Goal: Task Accomplishment & Management: Complete application form

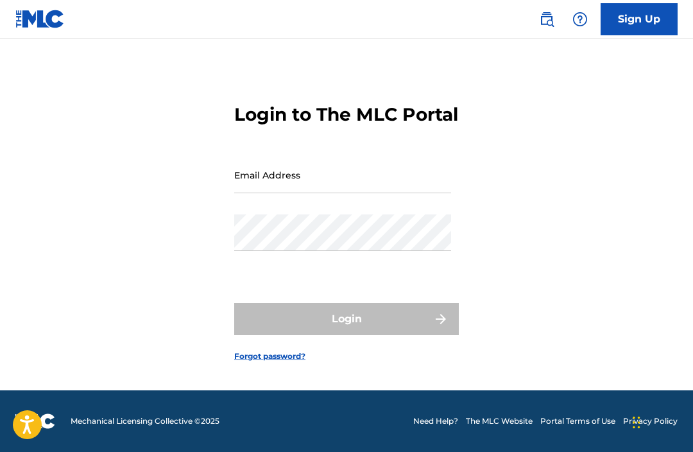
click at [349, 167] on input "Email Address" at bounding box center [342, 174] width 217 height 37
type input "O"
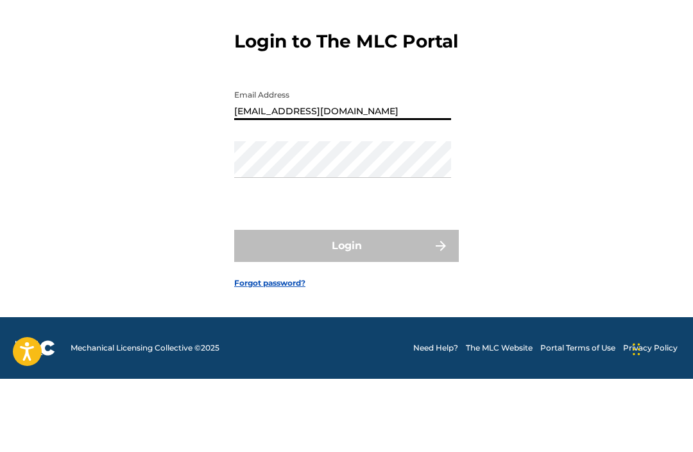
type input "[EMAIL_ADDRESS][DOMAIN_NAME]"
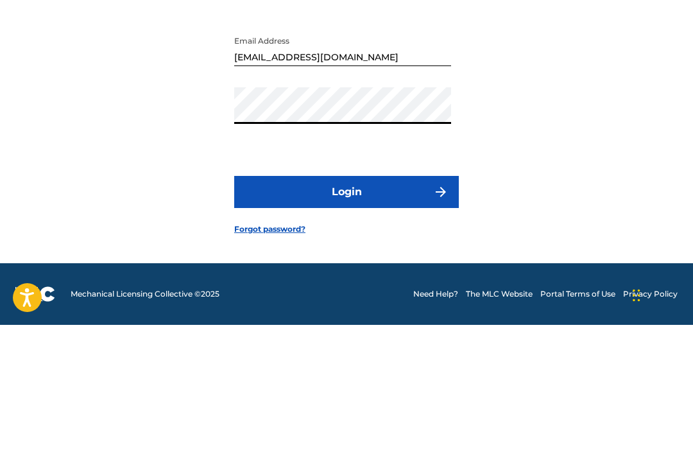
click at [355, 303] on button "Login" at bounding box center [346, 319] width 224 height 32
click at [381, 303] on button "Login" at bounding box center [346, 319] width 224 height 32
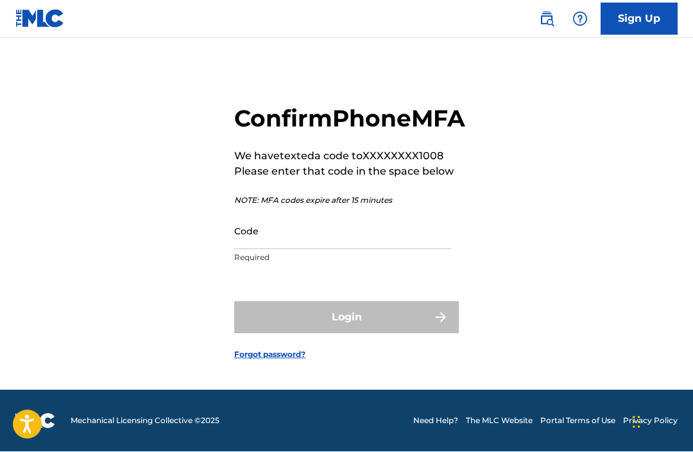
click at [316, 233] on input "Code" at bounding box center [342, 231] width 217 height 37
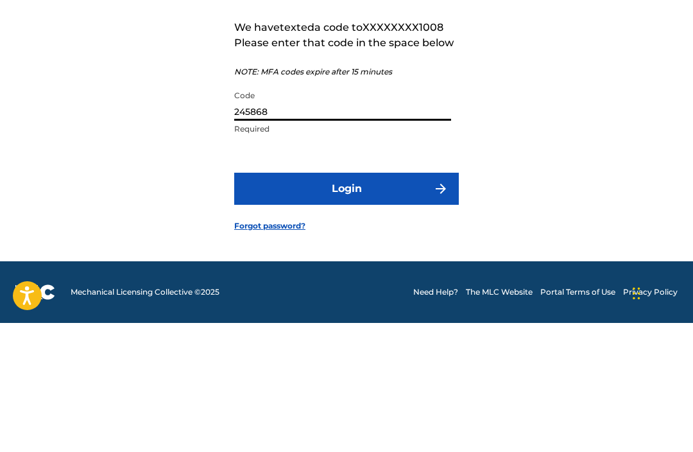
type input "245868"
click at [386, 301] on button "Login" at bounding box center [346, 317] width 224 height 32
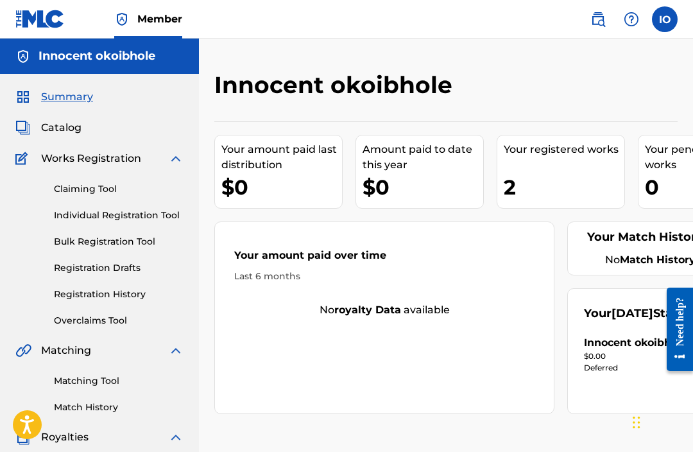
click at [114, 183] on link "Claiming Tool" at bounding box center [119, 188] width 130 height 13
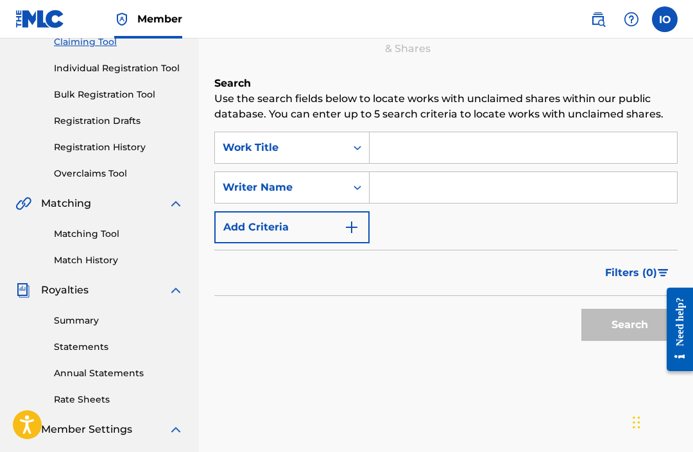
scroll to position [131, 0]
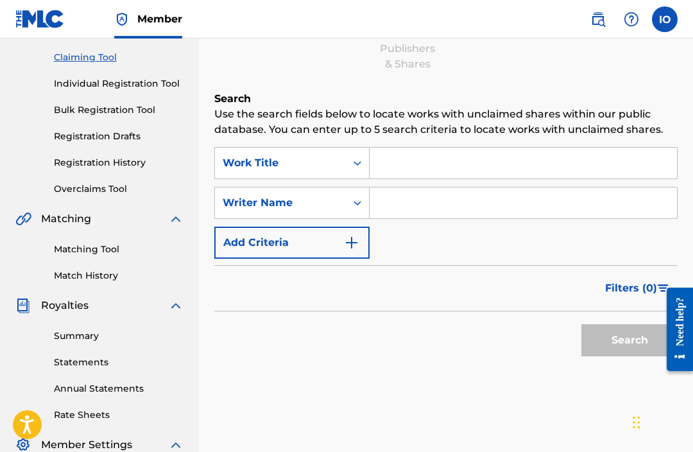
click at [448, 169] on input "Search Form" at bounding box center [522, 163] width 307 height 31
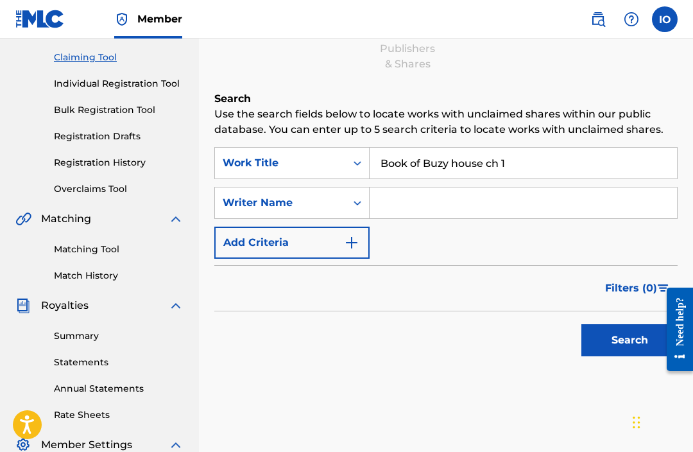
type input "Book of Buzy house ch 1"
click at [522, 78] on div "Claiming Tool Search Add Publishers & Shares Review Submit Search Use the searc…" at bounding box center [445, 182] width 463 height 487
click at [440, 210] on input "Search Form" at bounding box center [522, 202] width 307 height 31
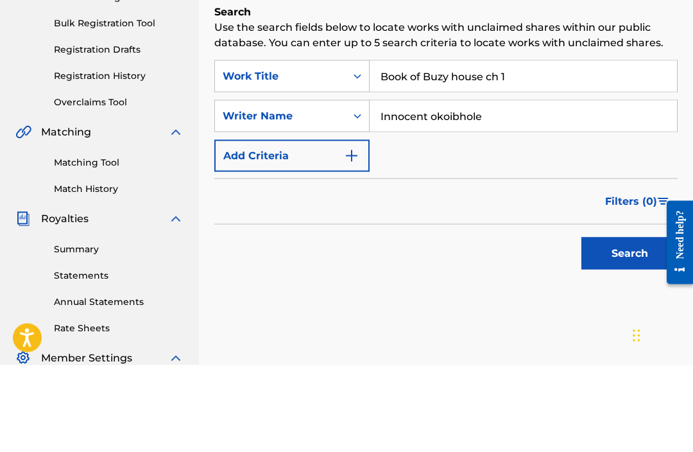
type input "Innocent okoibhole"
click at [482, 147] on div "SearchWithCriteriab32ccd67-bbd1-4bce-9657-bc9e41e6784f Work Title Book of Buzy …" at bounding box center [445, 203] width 463 height 112
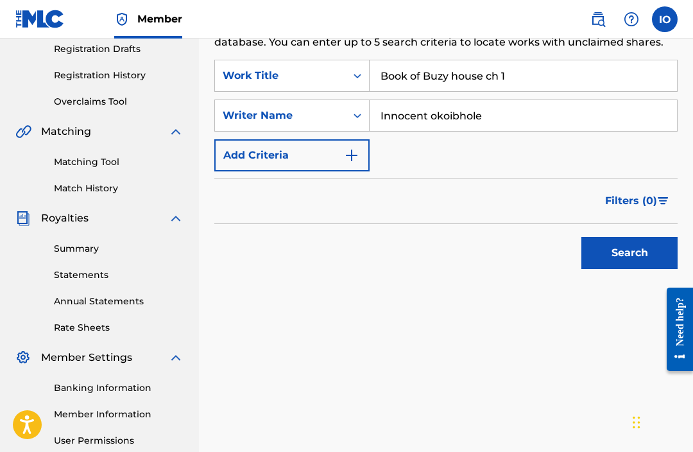
click at [358, 149] on img "Search Form" at bounding box center [351, 155] width 15 height 15
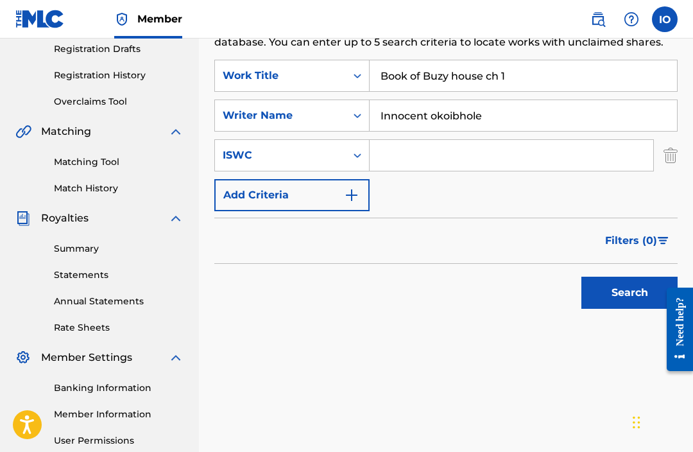
click at [668, 153] on img "Search Form" at bounding box center [670, 155] width 14 height 32
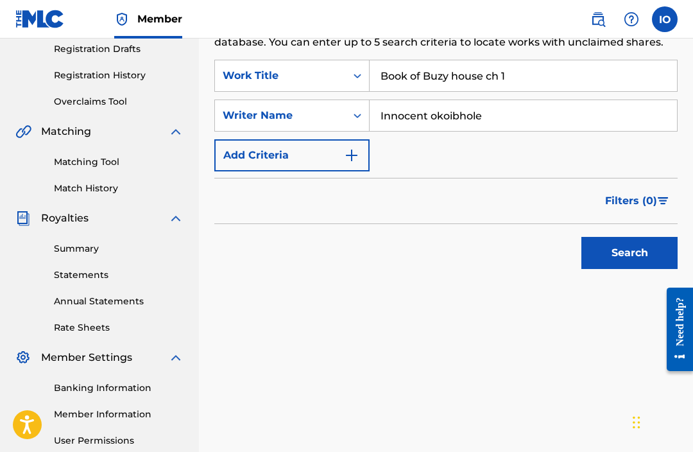
click at [638, 261] on button "Search" at bounding box center [629, 253] width 96 height 32
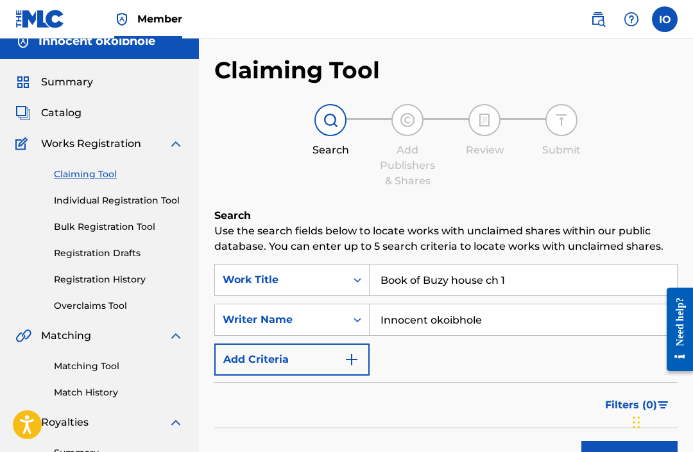
scroll to position [19, 0]
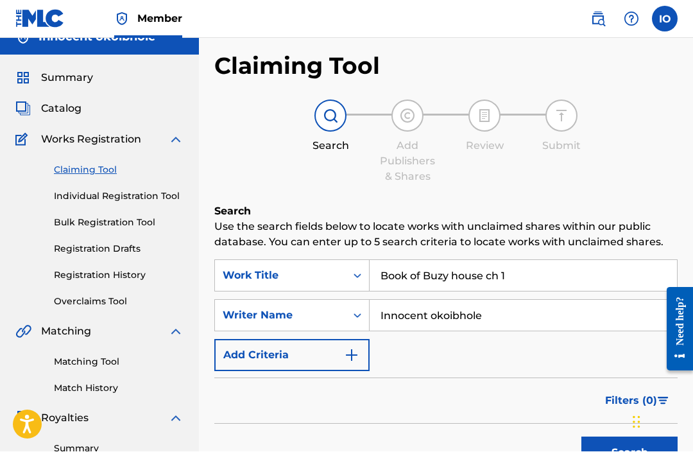
click at [539, 277] on input "Book of Buzy house ch 1" at bounding box center [522, 275] width 307 height 31
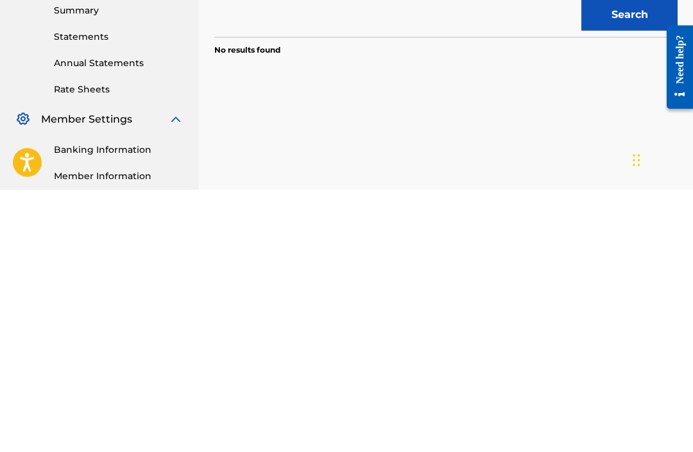
scroll to position [230, 0]
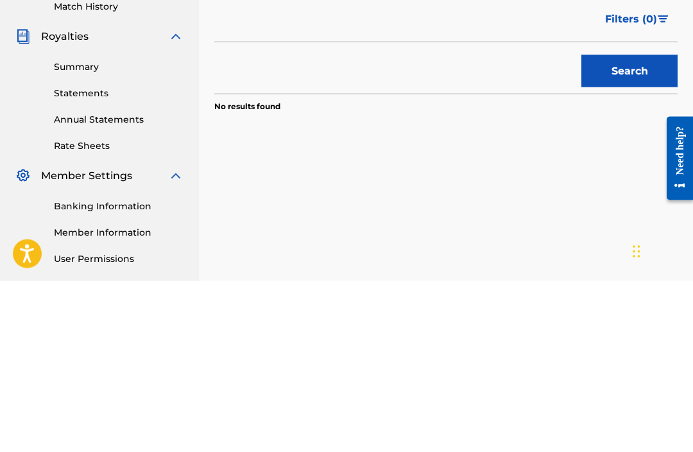
click at [635, 226] on button "Search" at bounding box center [629, 242] width 96 height 32
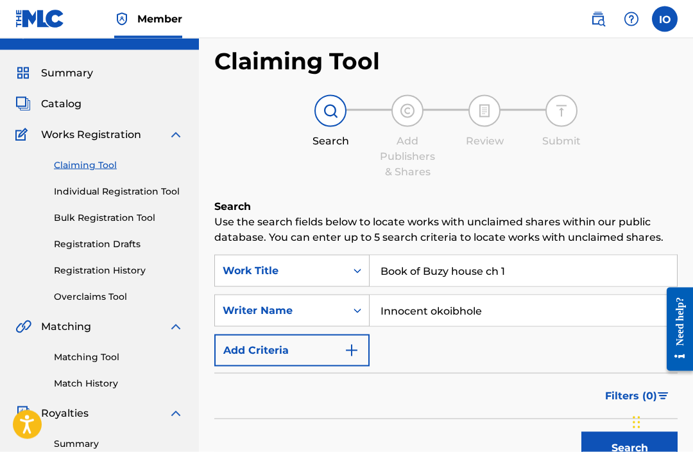
scroll to position [0, 0]
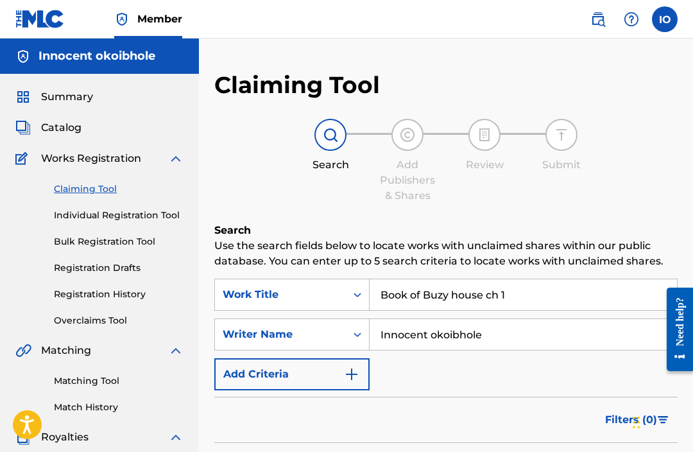
click at [142, 220] on link "Individual Registration Tool" at bounding box center [119, 214] width 130 height 13
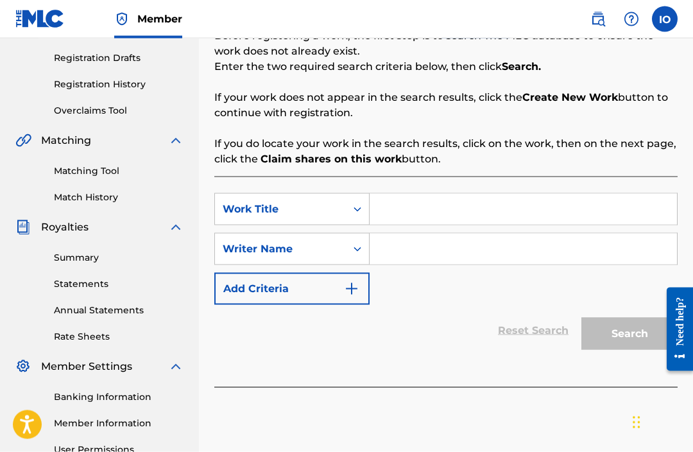
scroll to position [210, 0]
click at [471, 209] on input "Search Form" at bounding box center [522, 208] width 307 height 31
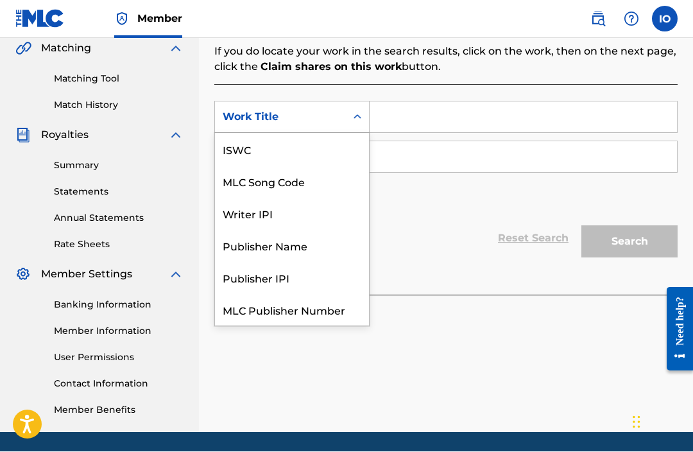
scroll to position [32, 0]
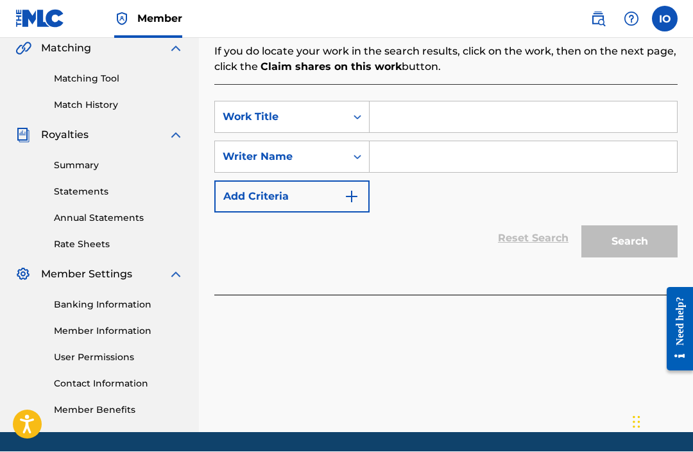
click at [400, 118] on input "Search Form" at bounding box center [522, 117] width 307 height 31
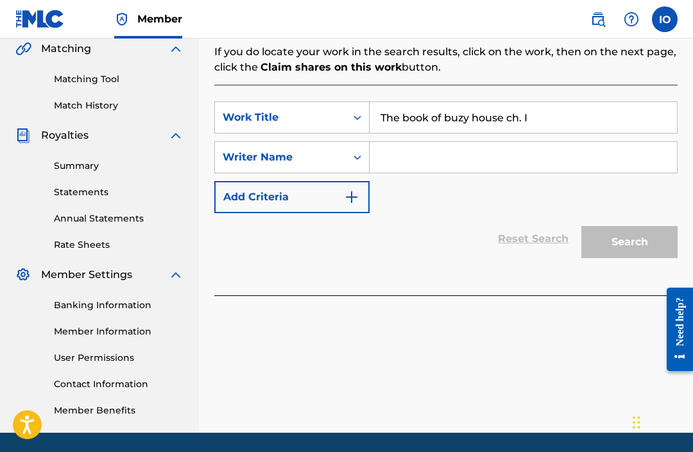
type input "The book of buzy house ch. I"
click at [517, 207] on div "SearchWithCriteria2f4b65d0-8edd-4d47-9e81-91d11daf2601 Work Title The book of b…" at bounding box center [445, 157] width 463 height 112
click at [495, 163] on input "Search Form" at bounding box center [522, 157] width 307 height 31
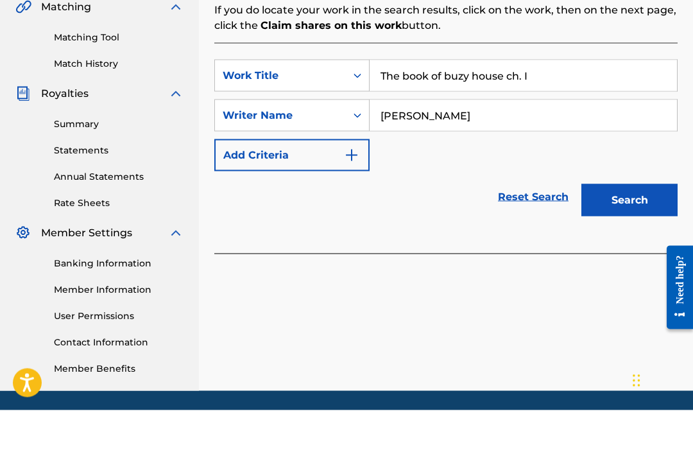
type input "[PERSON_NAME]"
click at [618, 226] on button "Search" at bounding box center [629, 242] width 96 height 32
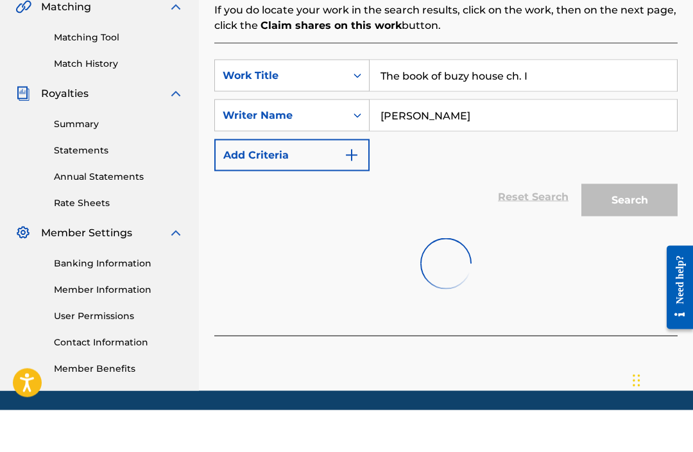
scroll to position [302, 0]
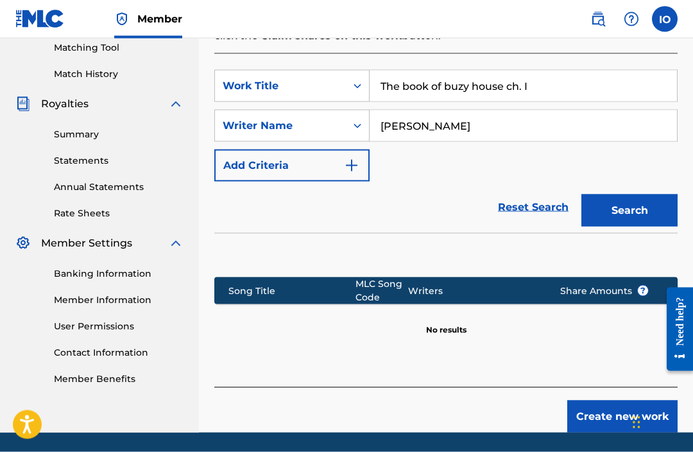
click at [616, 413] on button "Create new work" at bounding box center [622, 416] width 110 height 32
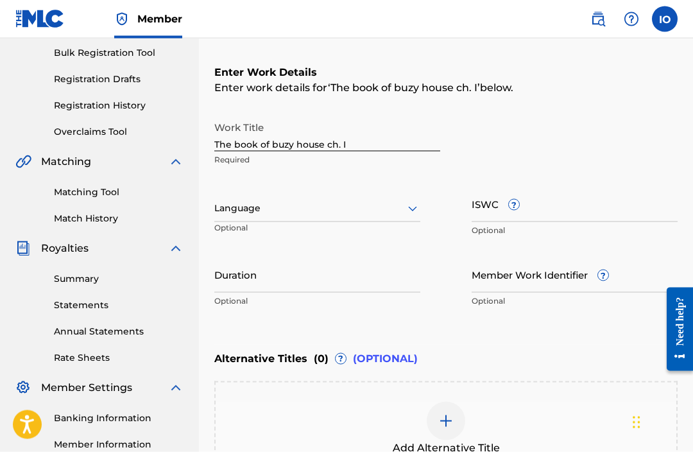
scroll to position [192, 0]
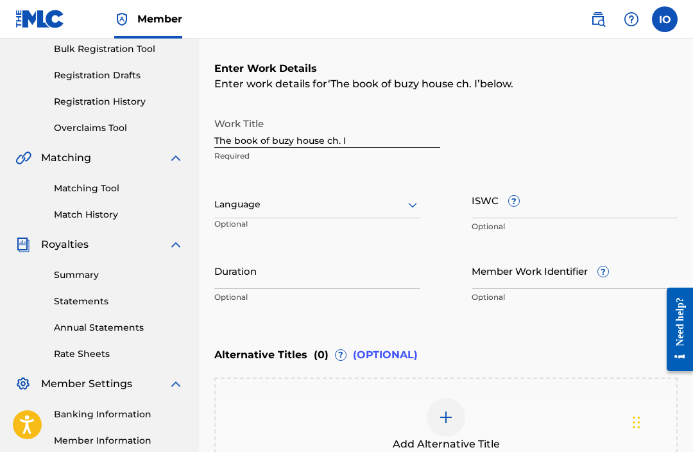
click at [368, 137] on input "The book of buzy house ch. I" at bounding box center [327, 129] width 226 height 37
click at [351, 139] on input "The book of buzy house ch. I" at bounding box center [327, 130] width 226 height 37
click at [345, 139] on input "The book of buzy house ch. I" at bounding box center [327, 130] width 226 height 37
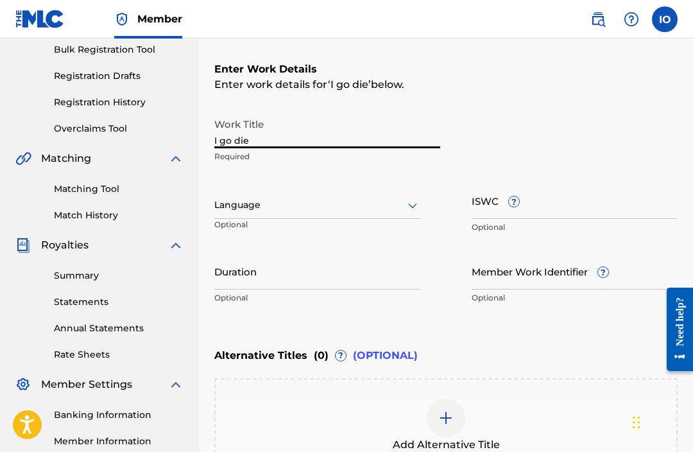
type input "I go die"
click at [504, 122] on div "Work Title I go die Required" at bounding box center [445, 141] width 463 height 58
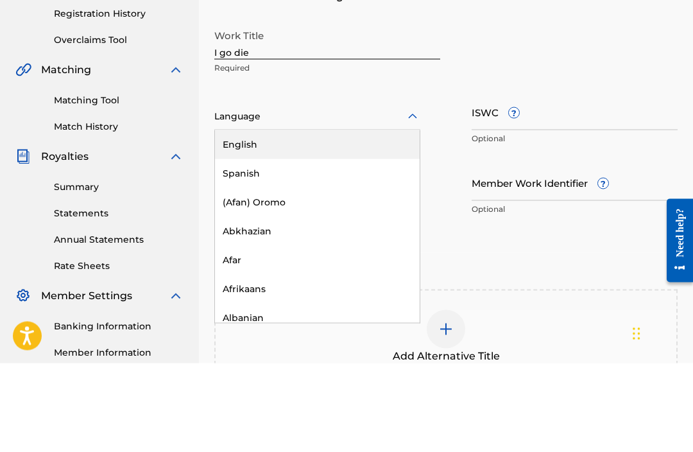
click at [328, 219] on div "English" at bounding box center [317, 233] width 205 height 29
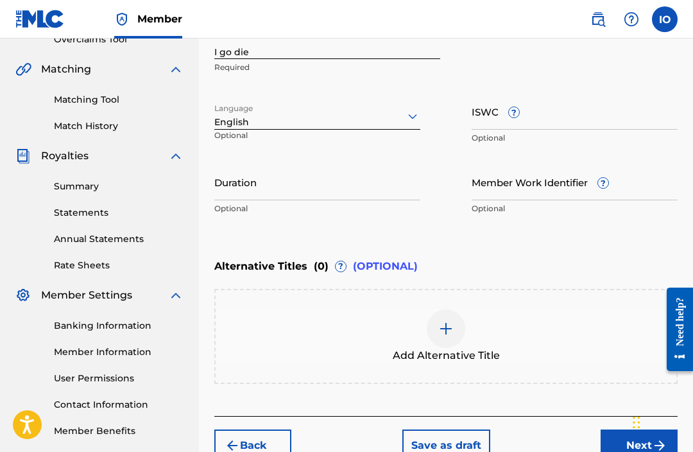
click at [344, 198] on input "Duration" at bounding box center [317, 182] width 206 height 37
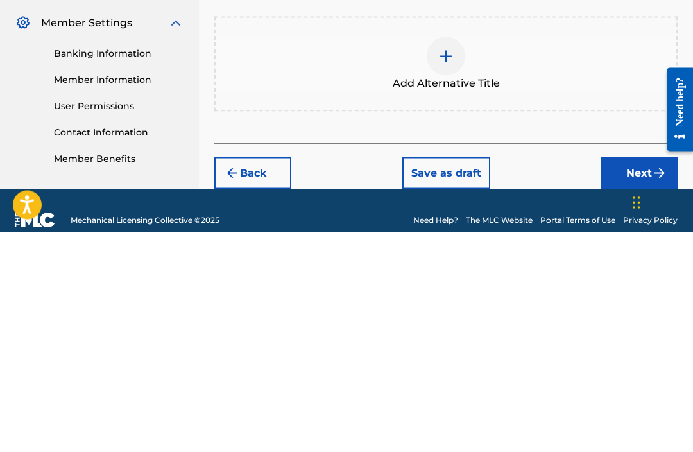
scroll to position [352, 0]
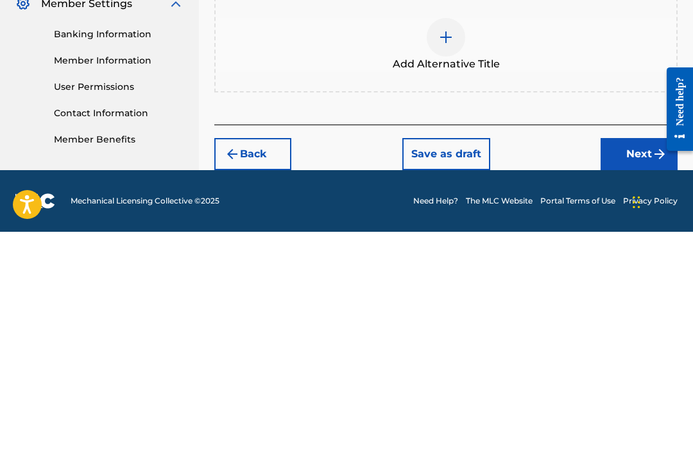
click at [625, 358] on button "Next" at bounding box center [638, 374] width 77 height 32
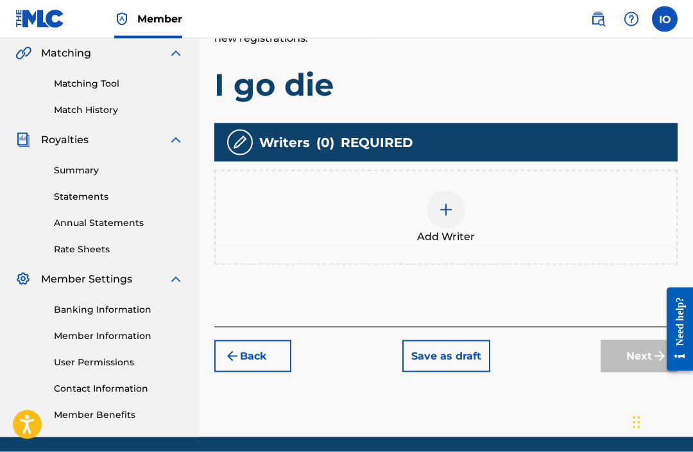
scroll to position [301, 0]
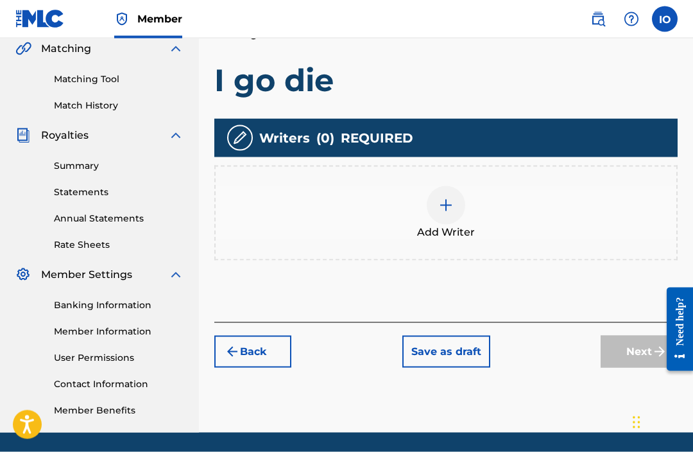
click at [629, 354] on div "Next" at bounding box center [638, 351] width 77 height 32
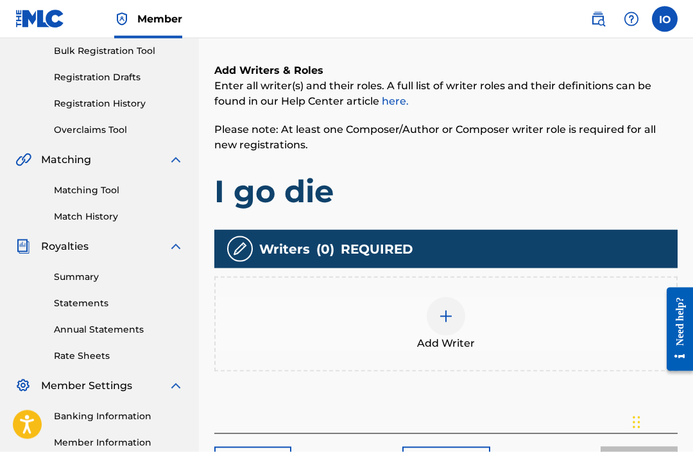
scroll to position [193, 0]
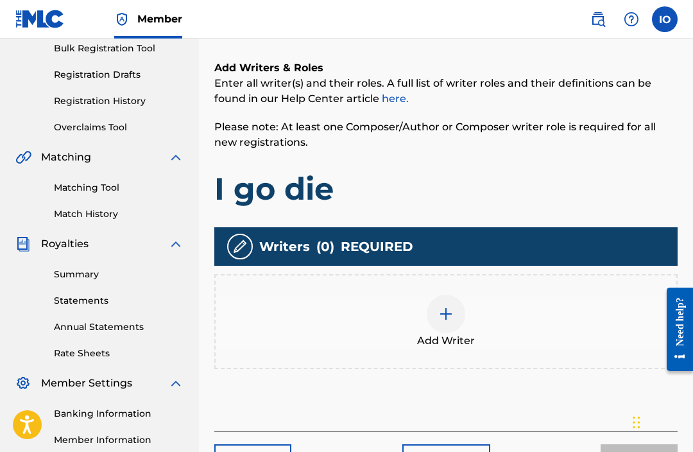
click at [438, 320] on img at bounding box center [445, 313] width 15 height 15
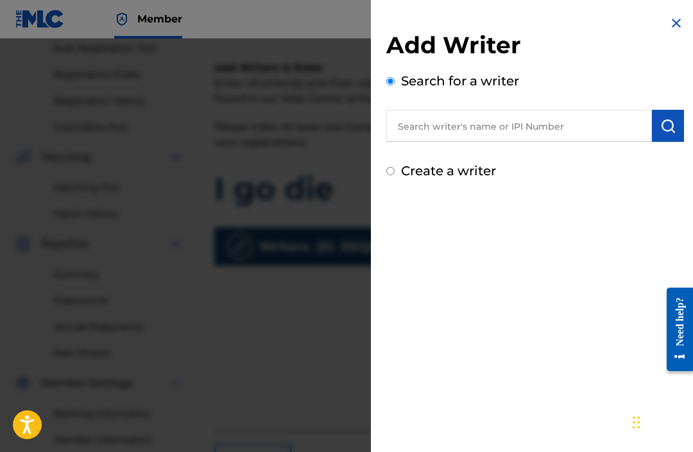
click at [523, 121] on input "text" at bounding box center [519, 126] width 266 height 32
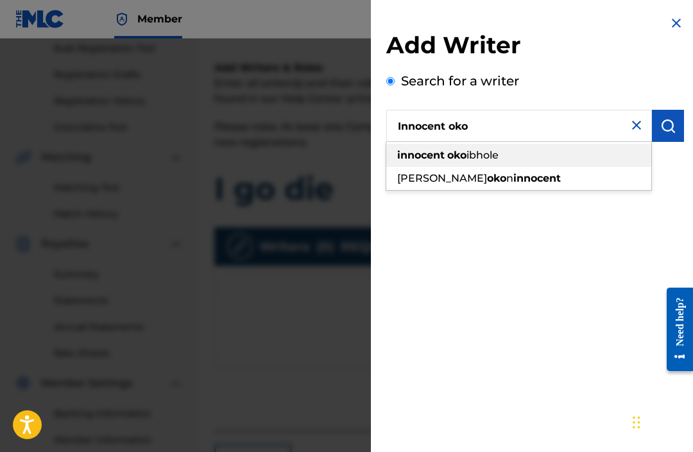
click at [503, 153] on div "innocent oko ibhole" at bounding box center [518, 155] width 265 height 23
type input "innocent okoibhole"
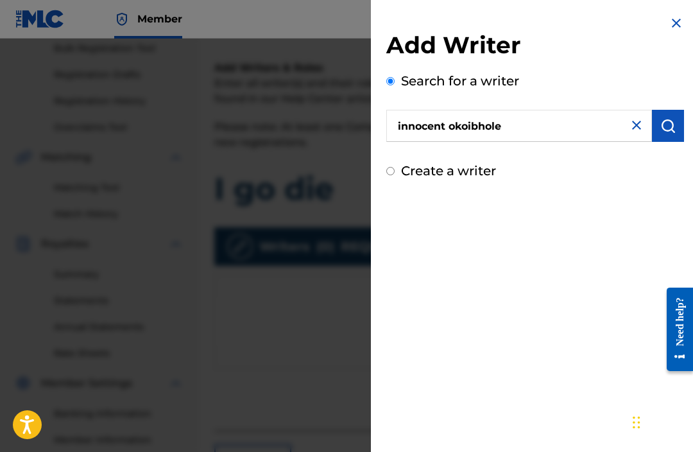
click at [670, 128] on img "submit" at bounding box center [667, 125] width 15 height 15
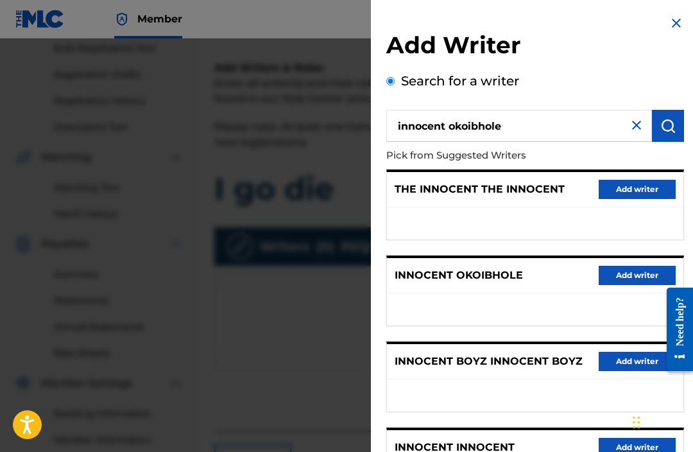
click at [648, 275] on button "Add writer" at bounding box center [636, 275] width 77 height 19
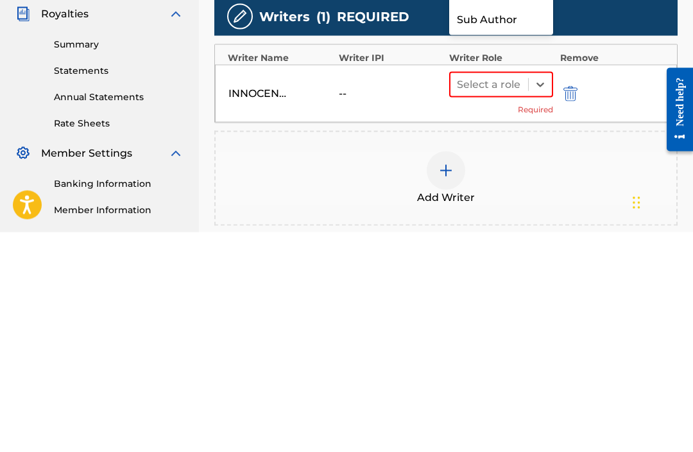
scroll to position [210, 0]
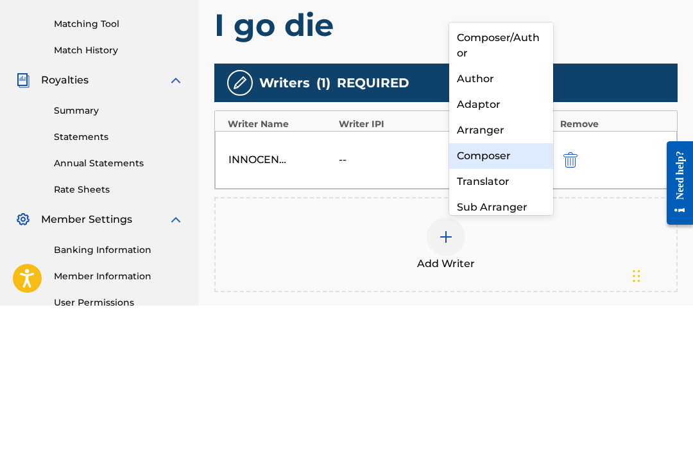
click at [502, 289] on div "Composer" at bounding box center [501, 302] width 104 height 26
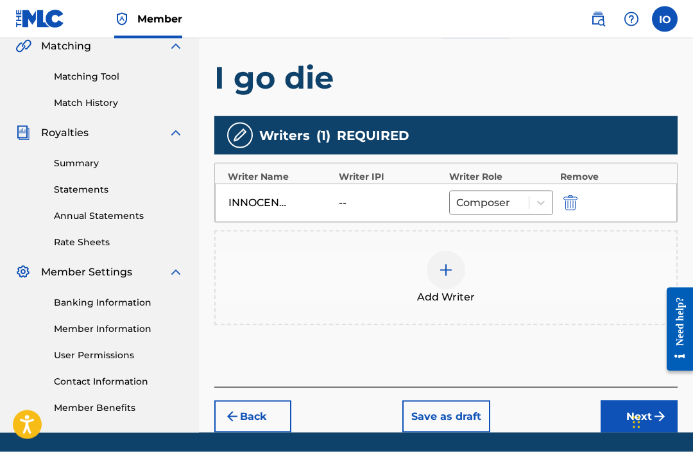
click at [627, 412] on button "Next" at bounding box center [638, 416] width 77 height 32
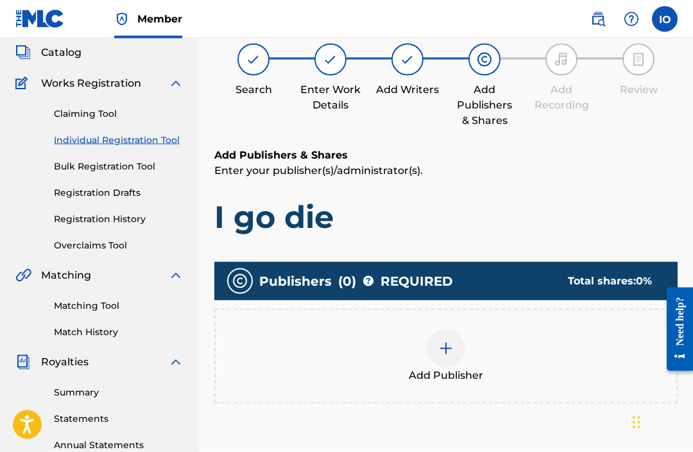
click at [445, 354] on img at bounding box center [445, 348] width 15 height 15
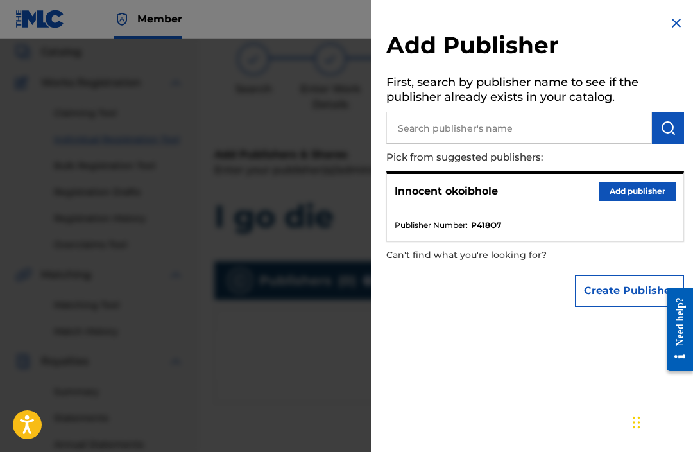
click at [630, 194] on button "Add publisher" at bounding box center [636, 191] width 77 height 19
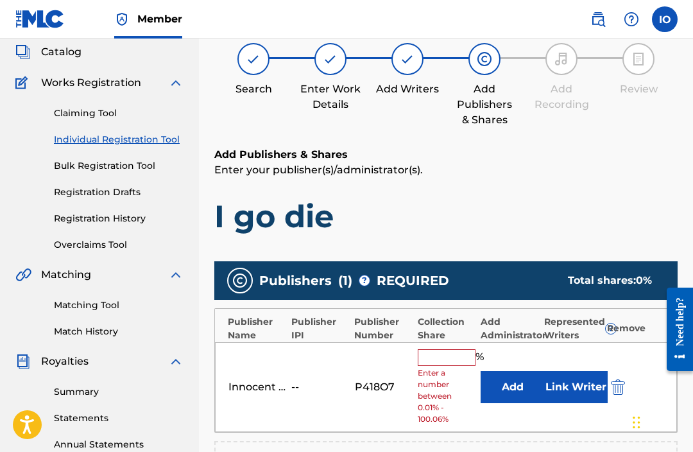
click at [450, 352] on input "text" at bounding box center [447, 357] width 58 height 17
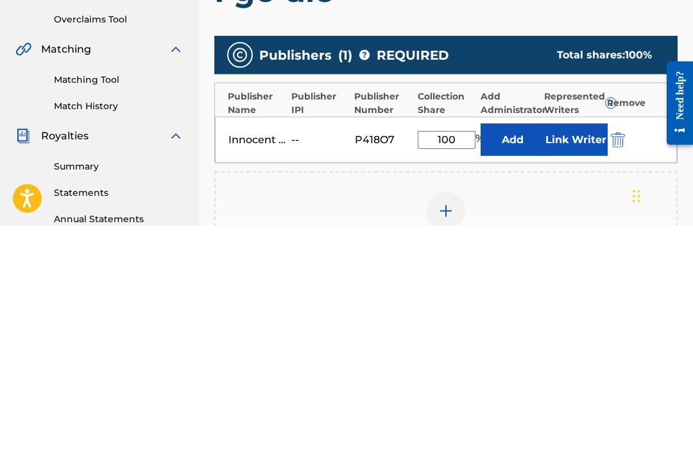
type input "100"
click at [577, 418] on div "Add Publisher" at bounding box center [446, 445] width 461 height 54
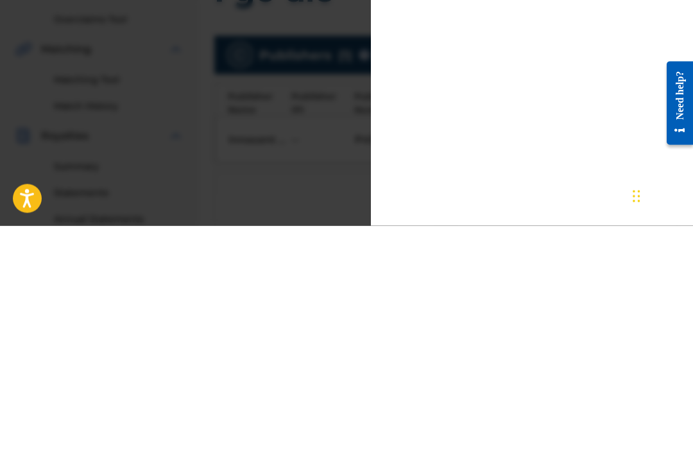
scroll to position [301, 0]
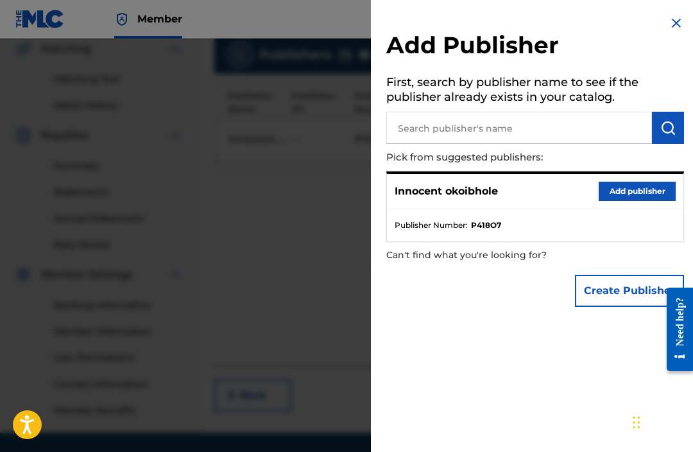
click at [639, 193] on button "Add publisher" at bounding box center [636, 191] width 77 height 19
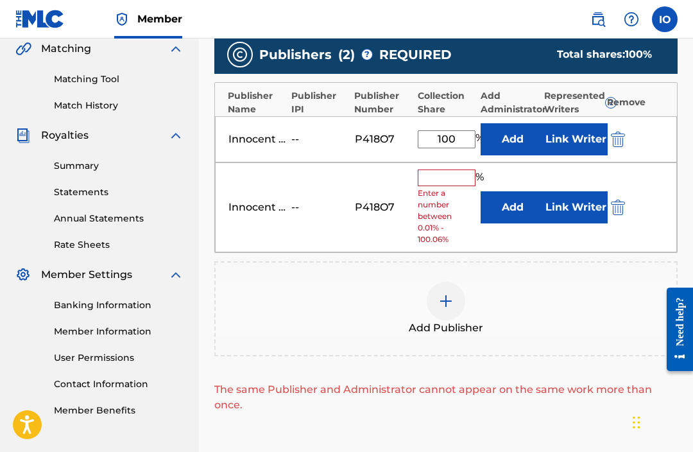
click at [616, 210] on img "submit" at bounding box center [618, 206] width 14 height 15
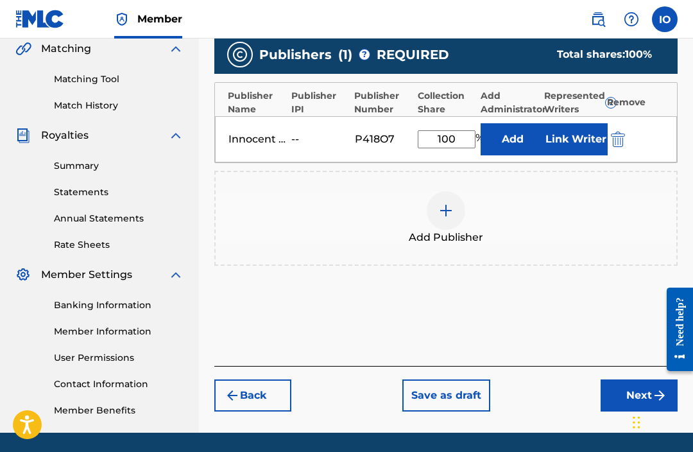
click at [630, 400] on button "Next" at bounding box center [638, 395] width 77 height 32
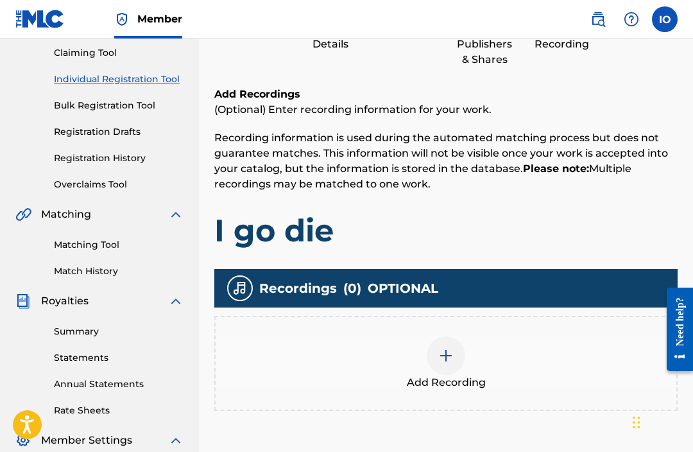
scroll to position [58, 0]
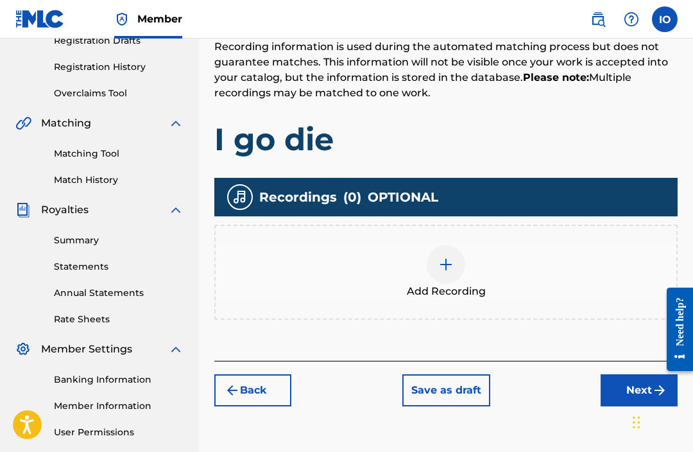
click at [629, 391] on button "Next" at bounding box center [638, 390] width 77 height 32
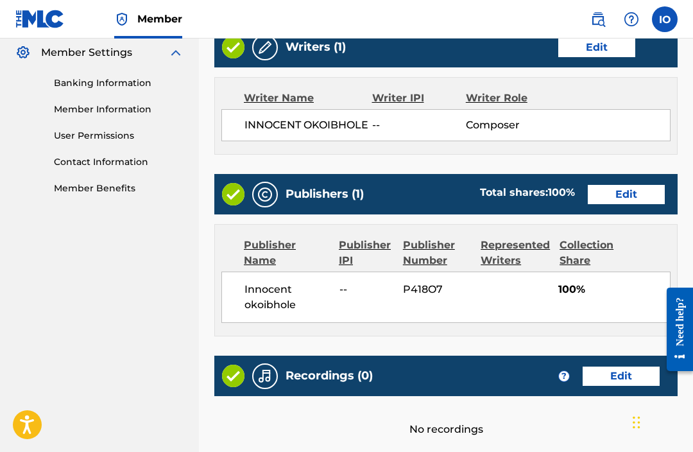
scroll to position [607, 0]
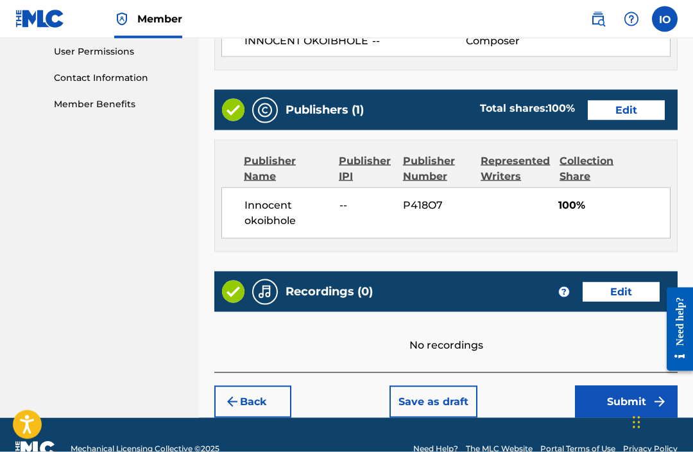
click at [627, 414] on button "Submit" at bounding box center [626, 401] width 103 height 32
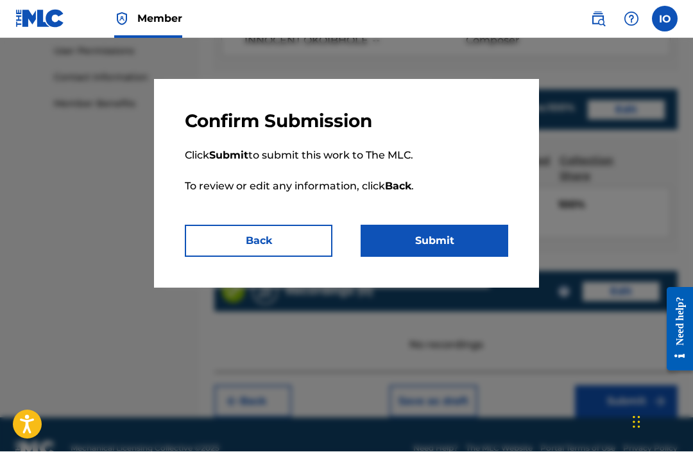
click at [437, 248] on button "Submit" at bounding box center [434, 241] width 148 height 32
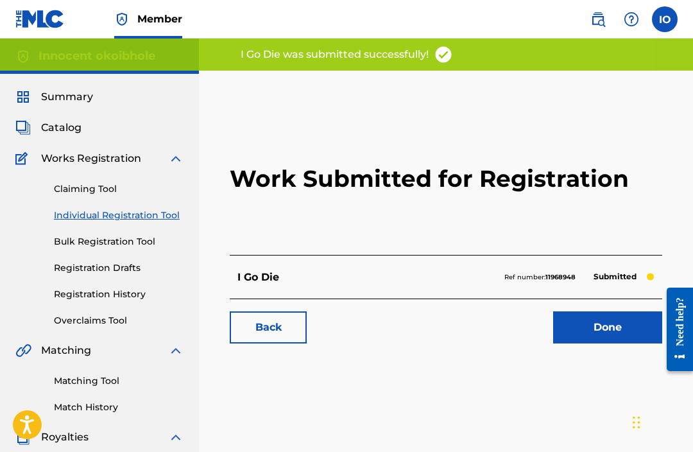
click at [596, 326] on link "Done" at bounding box center [607, 327] width 109 height 32
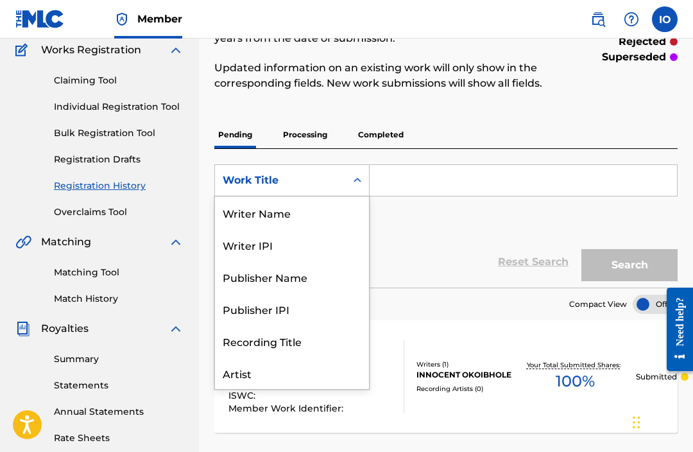
scroll to position [64, 0]
click at [446, 214] on div "SearchWithCriteria2f680ec4-2998-4109-a6a2-665ca7900923 Work Title selected, 8 o…" at bounding box center [445, 200] width 463 height 72
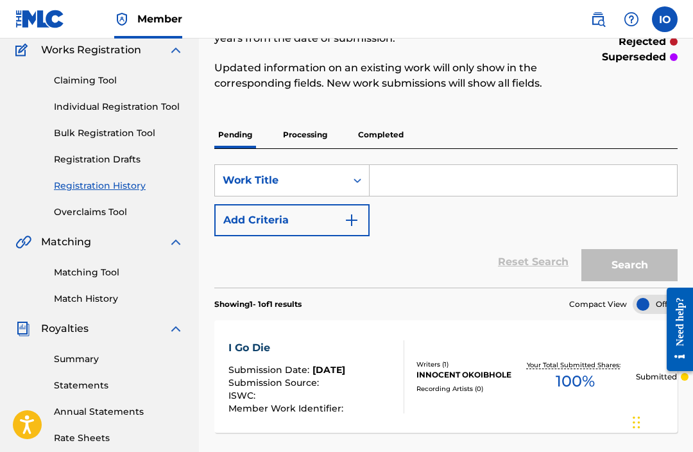
click at [443, 186] on input "Search Form" at bounding box center [522, 180] width 307 height 31
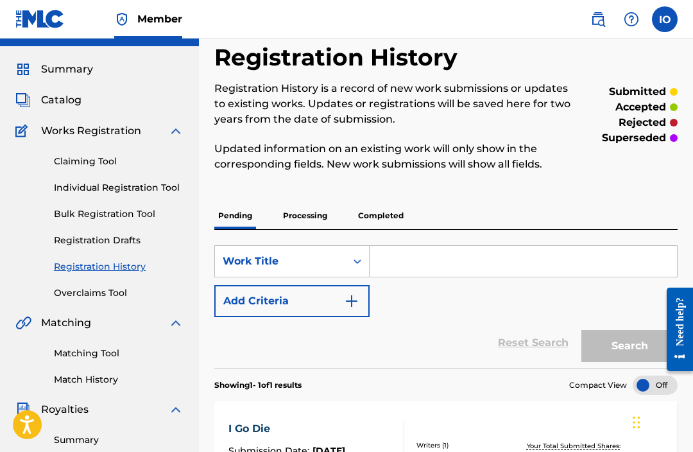
scroll to position [19, 0]
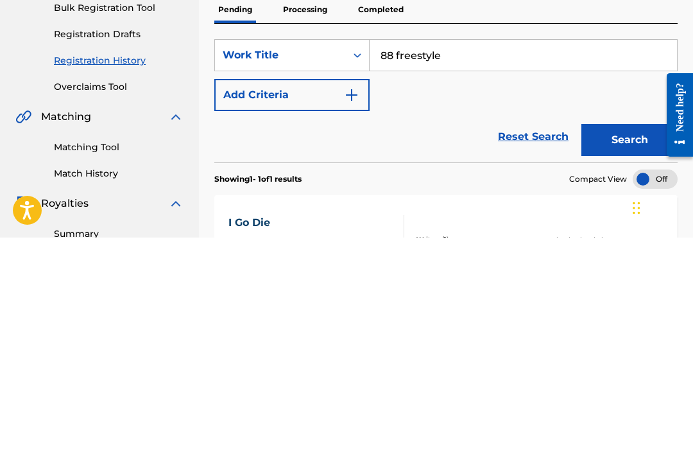
type input "88 freestyle"
click at [344, 301] on img "Search Form" at bounding box center [351, 308] width 15 height 15
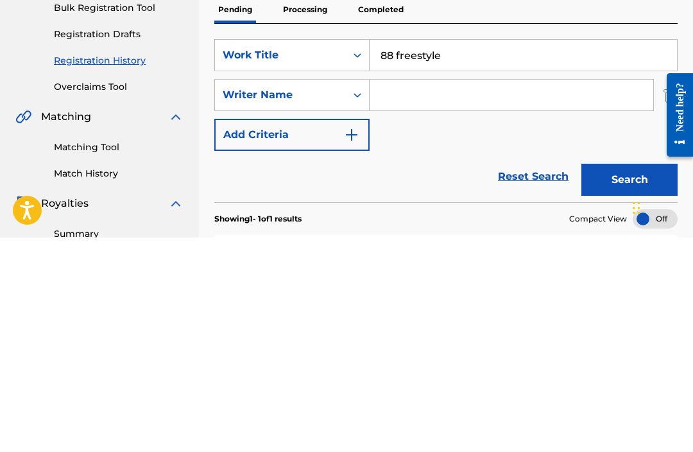
scroll to position [234, 0]
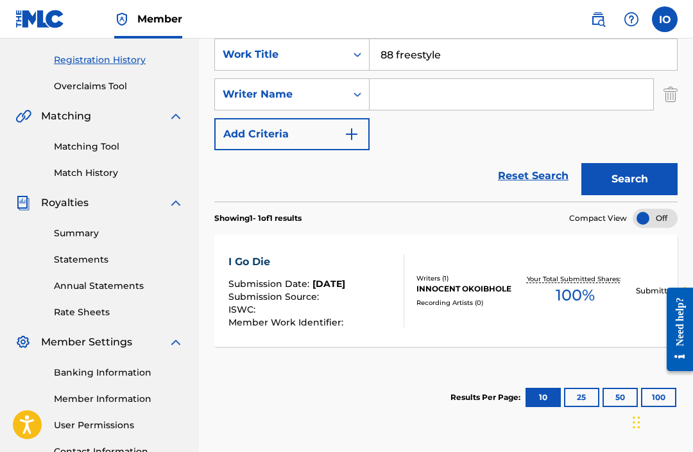
click at [459, 93] on input "Search Form" at bounding box center [510, 94] width 283 height 31
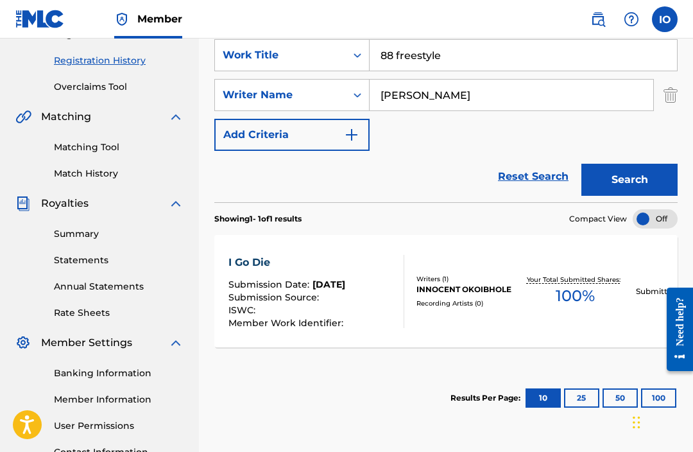
type input "[PERSON_NAME]"
click at [627, 177] on button "Search" at bounding box center [629, 180] width 96 height 32
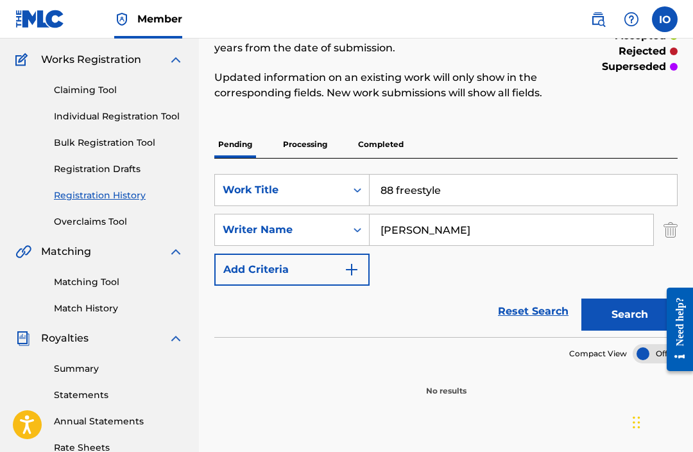
scroll to position [98, 0]
click at [394, 228] on input "[PERSON_NAME]" at bounding box center [510, 230] width 283 height 31
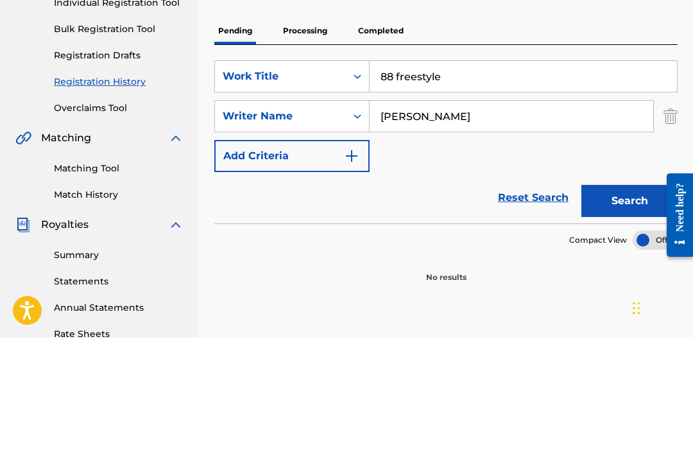
click at [407, 175] on input "88 freestyle" at bounding box center [522, 190] width 307 height 31
click at [400, 175] on input "88 freestyle" at bounding box center [522, 190] width 307 height 31
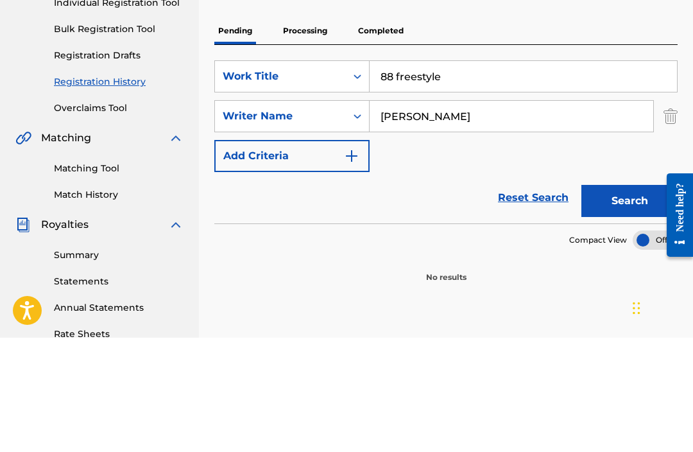
click at [424, 175] on input "88 freestyle" at bounding box center [522, 190] width 307 height 31
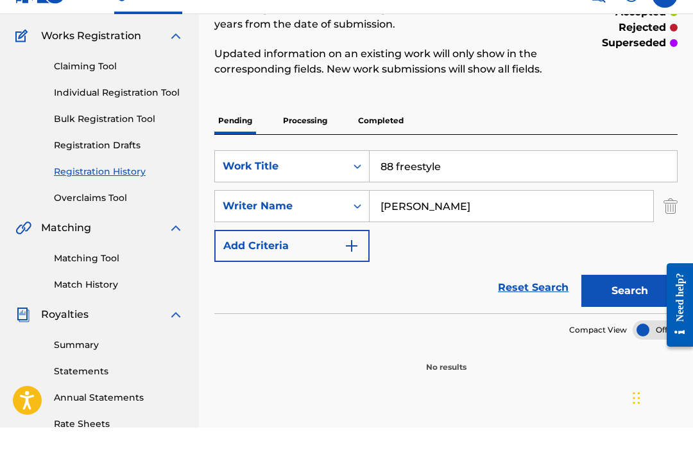
click at [393, 175] on input "88 freestyle" at bounding box center [522, 190] width 307 height 31
click at [392, 175] on input "88 freestyle" at bounding box center [522, 190] width 307 height 31
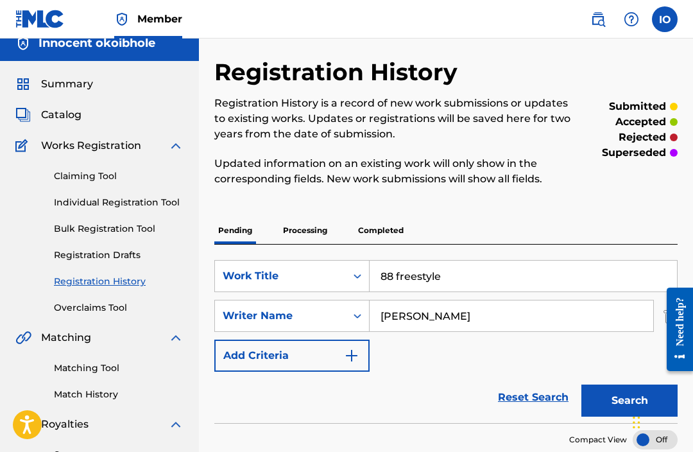
scroll to position [12, 0]
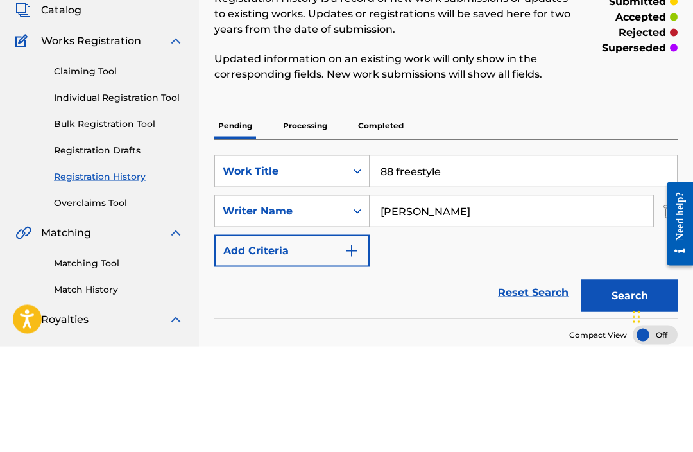
click at [148, 196] on link "Individual Registration Tool" at bounding box center [119, 202] width 130 height 13
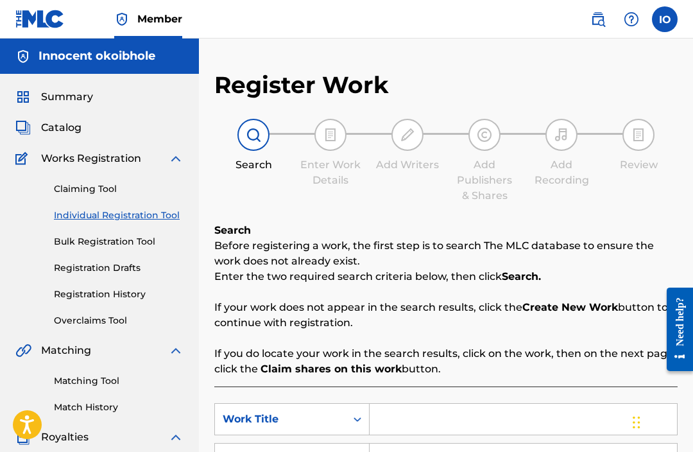
click at [440, 421] on input "Search Form" at bounding box center [522, 418] width 307 height 31
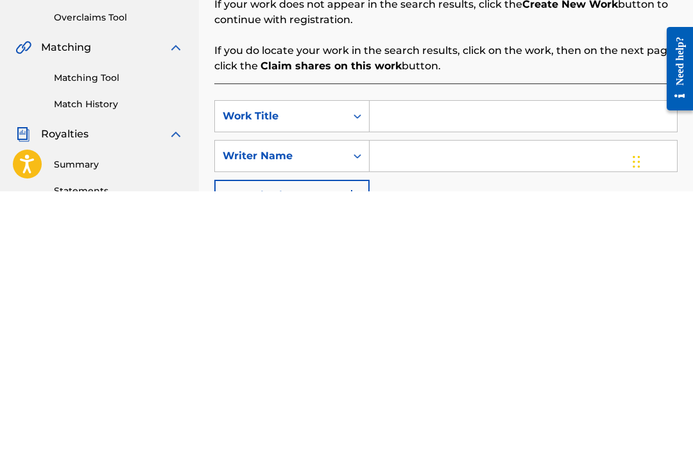
click at [406, 361] on input "Search Form" at bounding box center [522, 376] width 307 height 31
paste input "88 freestyle"
type input "88 freestyle"
click at [411, 401] on input "Search Form" at bounding box center [522, 416] width 307 height 31
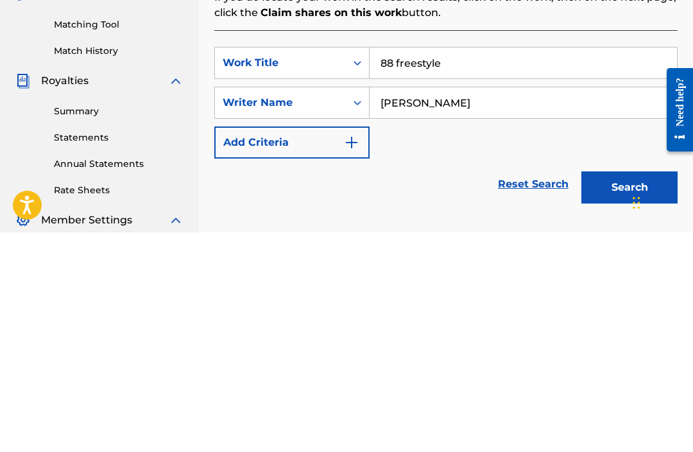
type input "[PERSON_NAME]"
click at [602, 391] on button "Search" at bounding box center [629, 407] width 96 height 32
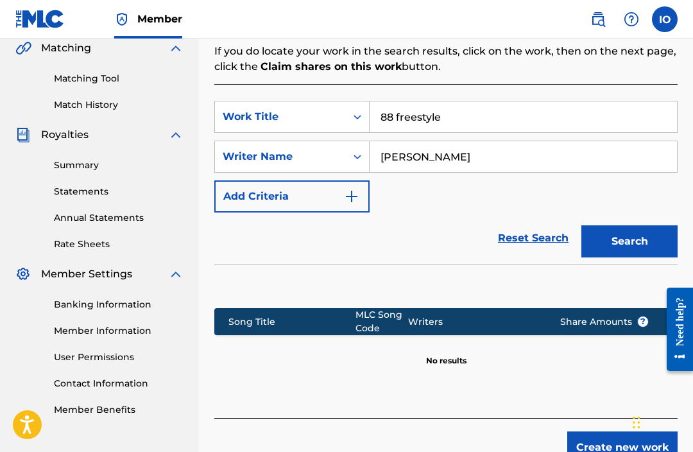
click at [605, 443] on button "Create new work" at bounding box center [622, 447] width 110 height 32
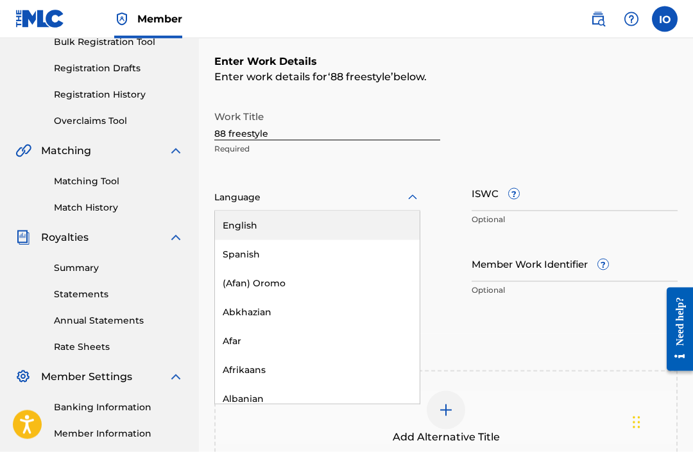
scroll to position [199, 0]
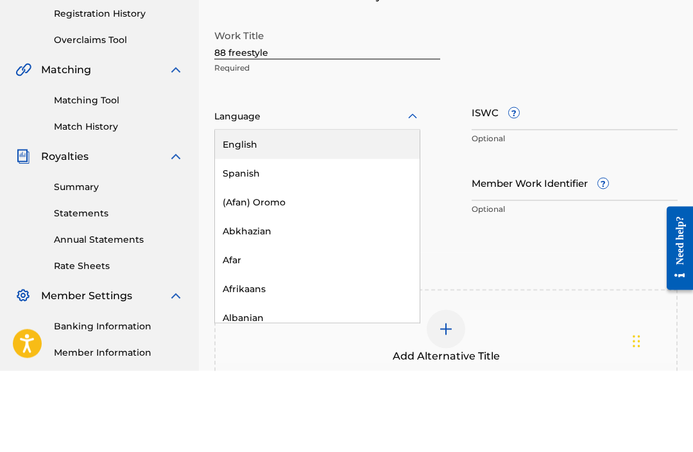
click at [332, 211] on div "English" at bounding box center [317, 225] width 205 height 29
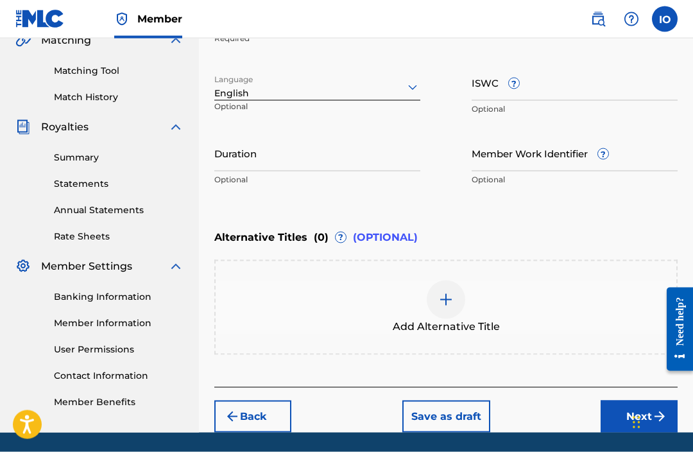
scroll to position [310, 0]
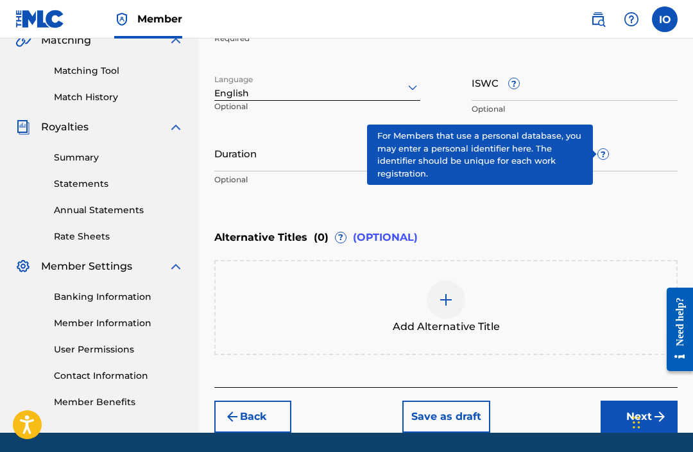
click at [599, 152] on span "?" at bounding box center [603, 154] width 10 height 10
click at [599, 152] on input "Member Work Identifier ?" at bounding box center [574, 153] width 206 height 37
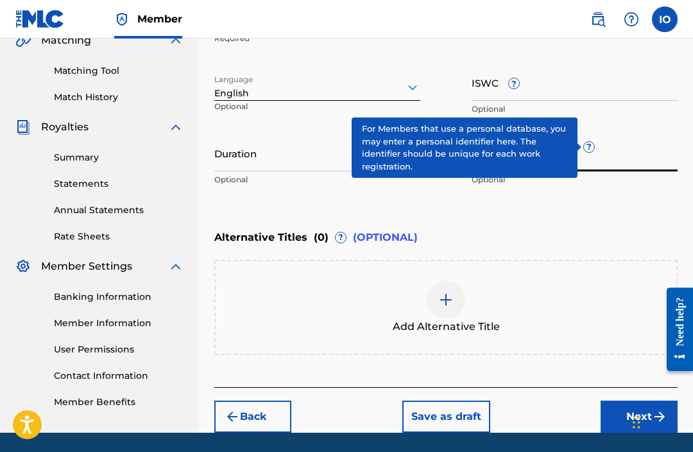
click at [593, 200] on div "Enter Work Details Enter work details for ‘ 88 freestyle ’ below. Work Title 88…" at bounding box center [445, 68] width 463 height 310
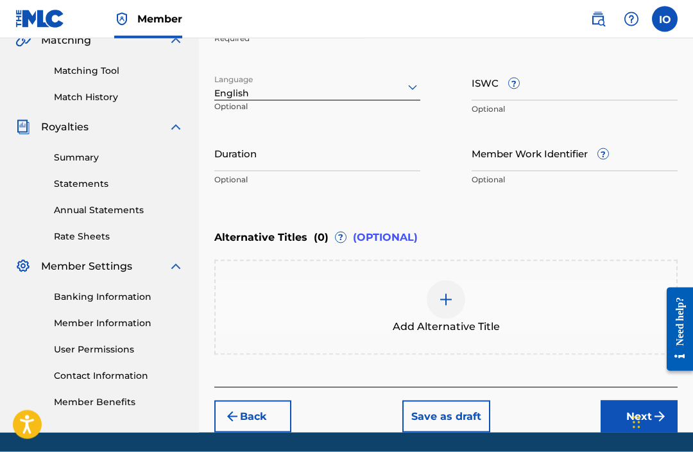
click at [629, 416] on button "Next" at bounding box center [638, 416] width 77 height 32
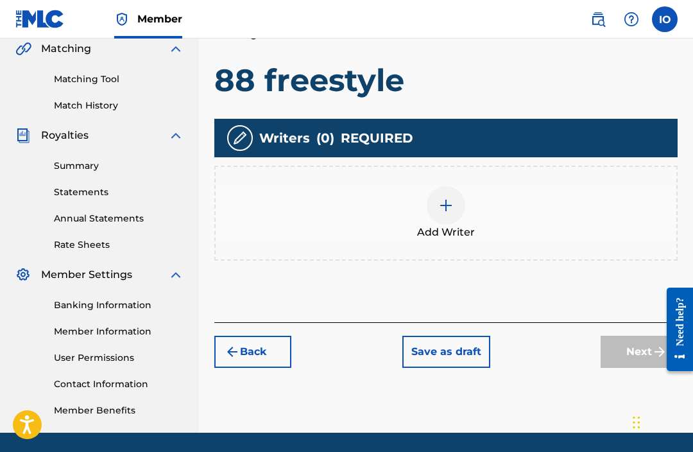
click at [461, 214] on div at bounding box center [446, 205] width 38 height 38
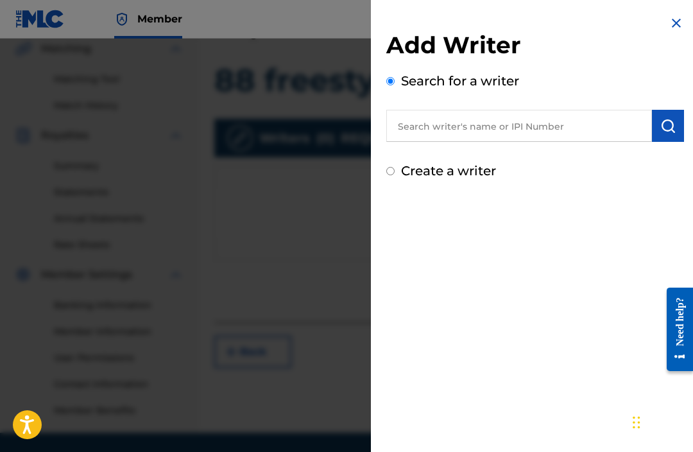
click at [535, 133] on input "text" at bounding box center [519, 126] width 266 height 32
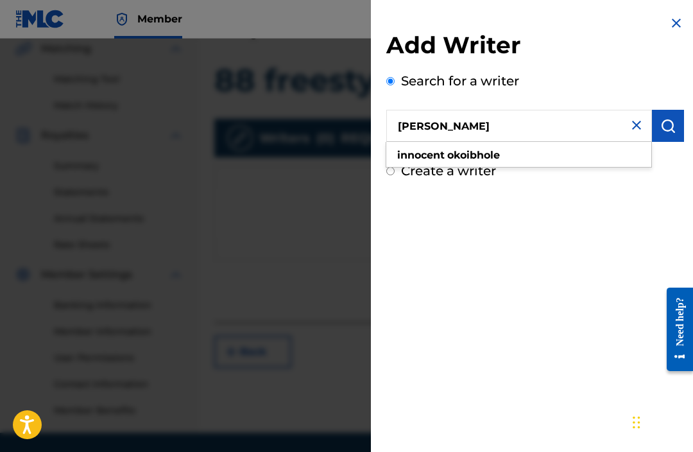
click at [510, 148] on div "innocent okoibhole" at bounding box center [518, 155] width 265 height 23
type input "innocent okoibhole"
click at [673, 126] on img "submit" at bounding box center [667, 125] width 15 height 15
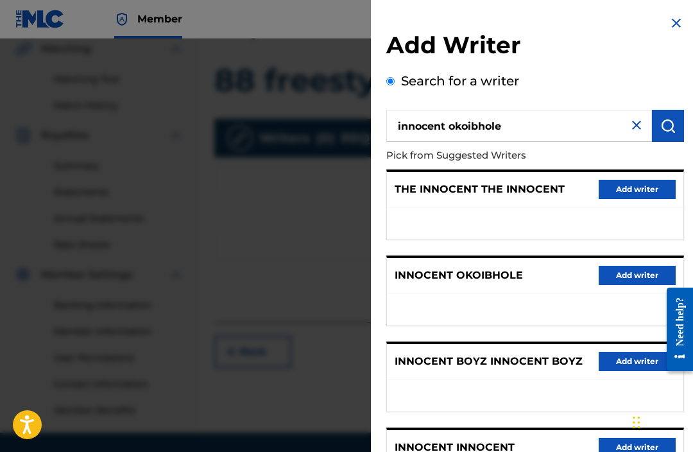
click at [634, 273] on button "Add writer" at bounding box center [636, 275] width 77 height 19
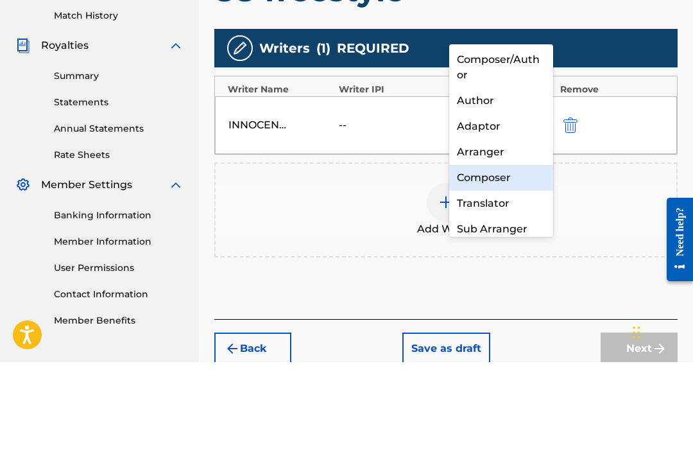
click at [505, 255] on div "Composer" at bounding box center [501, 268] width 104 height 26
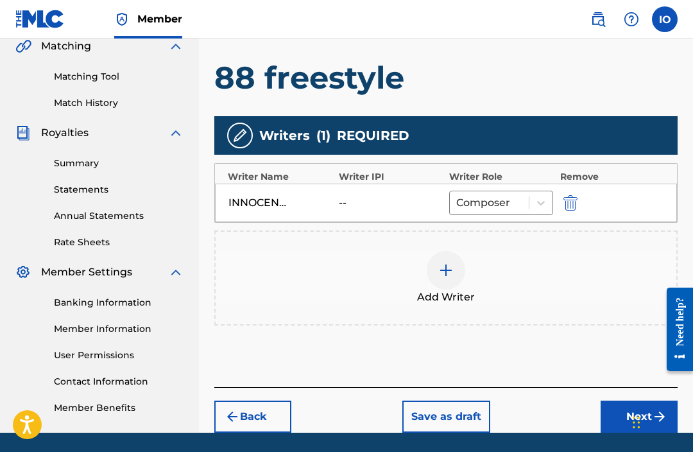
click at [621, 405] on button "Next" at bounding box center [638, 416] width 77 height 32
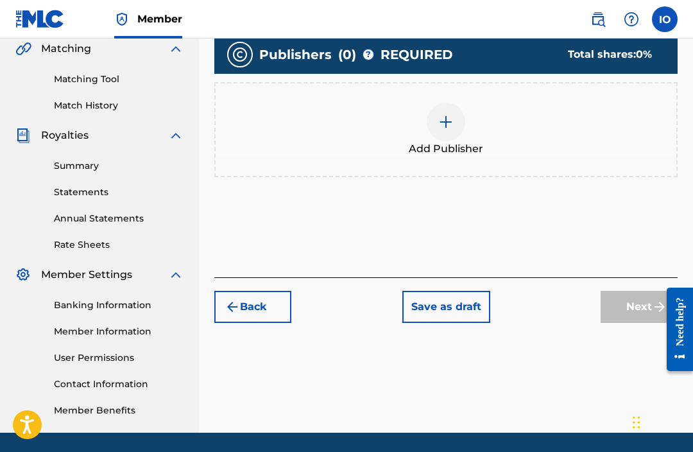
click at [443, 128] on img at bounding box center [445, 121] width 15 height 15
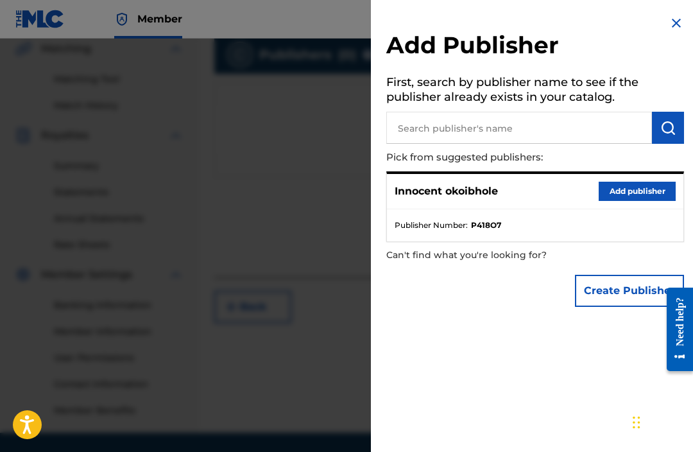
click at [639, 183] on button "Add publisher" at bounding box center [636, 191] width 77 height 19
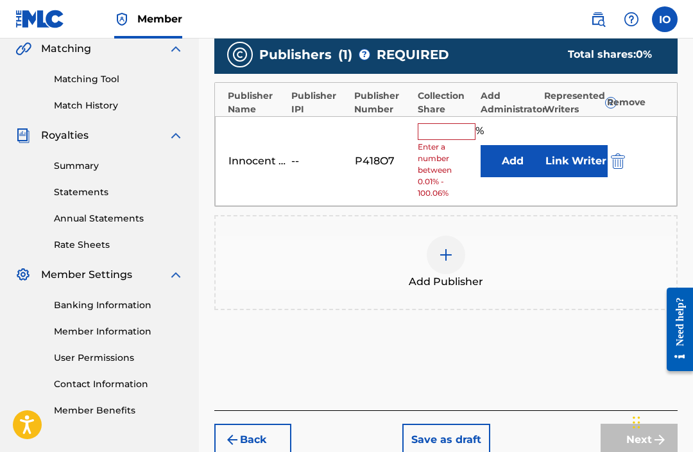
click at [452, 130] on input "text" at bounding box center [447, 131] width 58 height 17
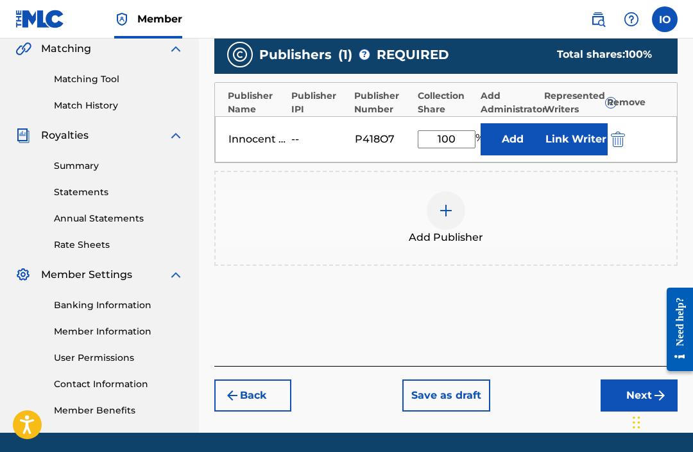
type input "100"
click at [593, 198] on div "Add Publisher" at bounding box center [446, 218] width 461 height 54
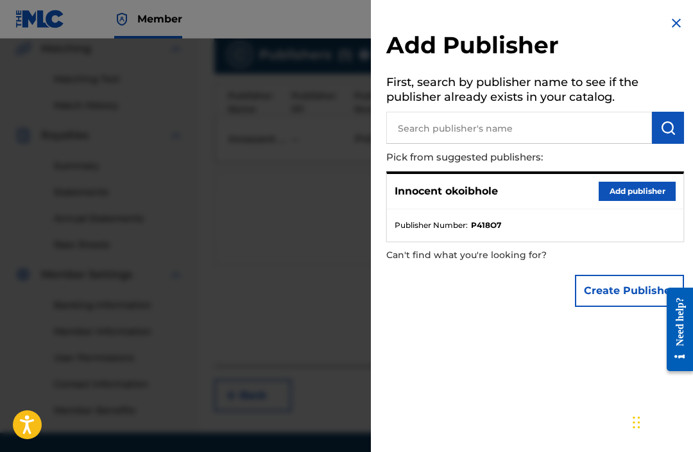
click at [648, 185] on button "Add publisher" at bounding box center [636, 191] width 77 height 19
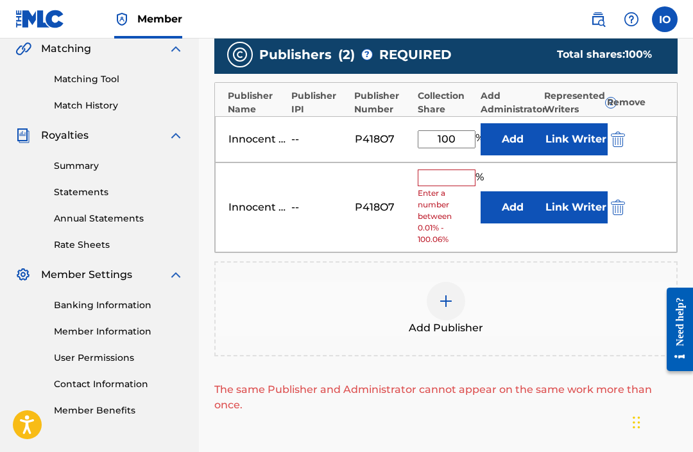
click at [614, 205] on img "submit" at bounding box center [618, 206] width 14 height 15
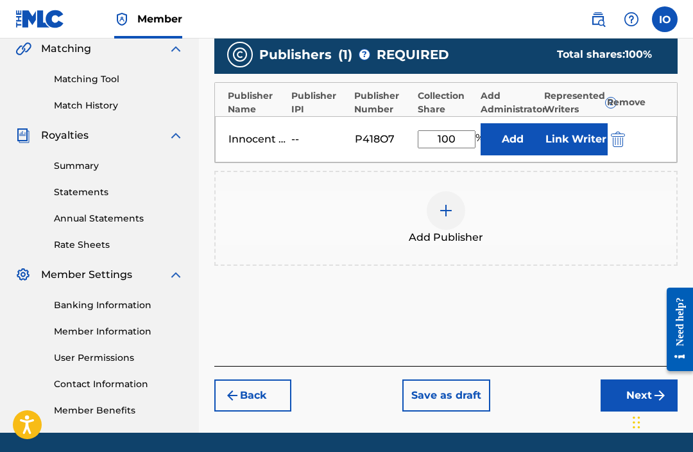
click at [634, 396] on button "Next" at bounding box center [638, 395] width 77 height 32
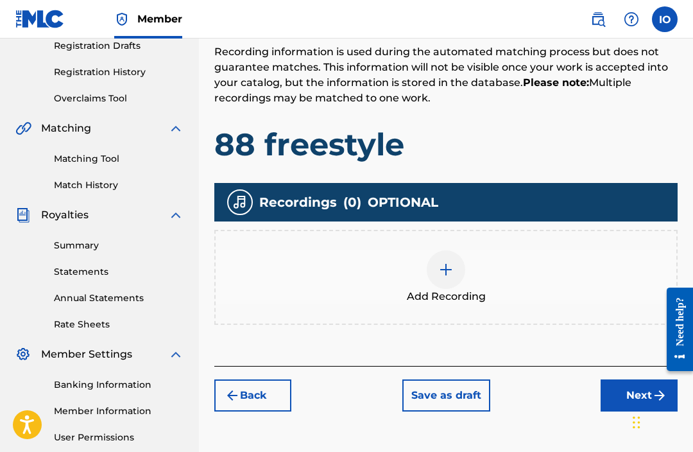
scroll to position [219, 0]
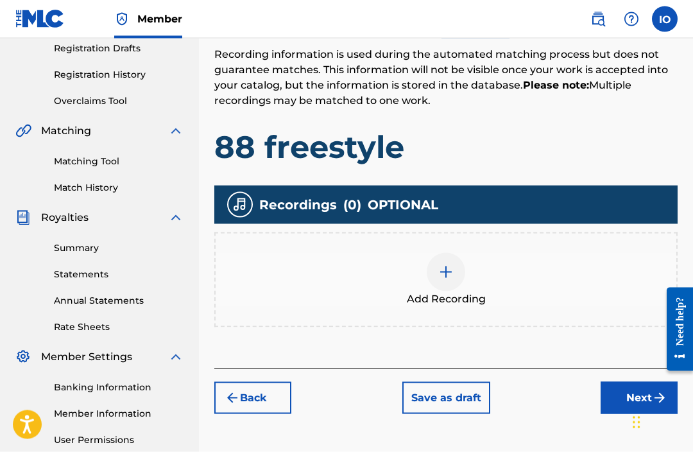
click at [627, 394] on button "Next" at bounding box center [638, 398] width 77 height 32
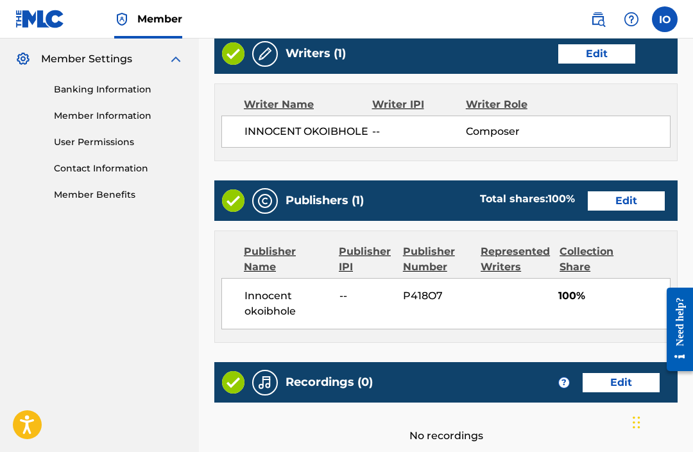
scroll to position [607, 0]
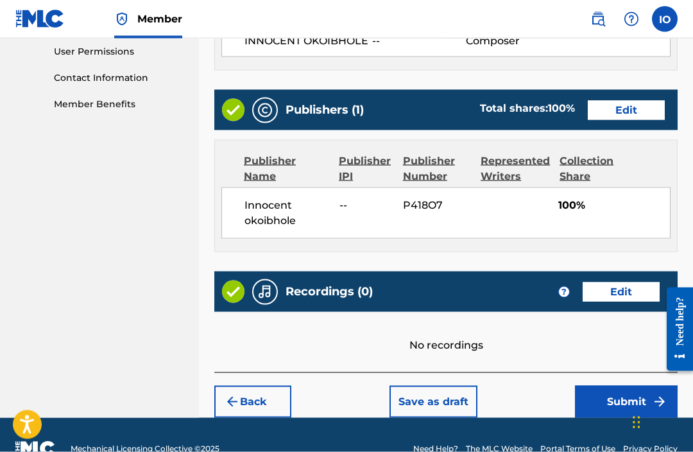
click at [621, 406] on button "Submit" at bounding box center [626, 401] width 103 height 32
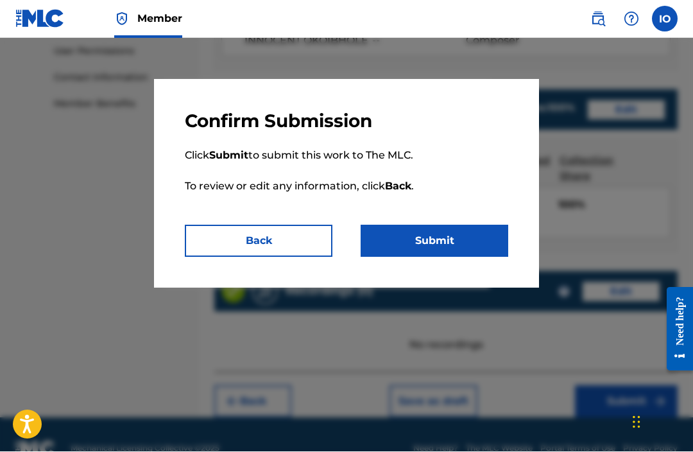
click at [456, 248] on button "Submit" at bounding box center [434, 241] width 148 height 32
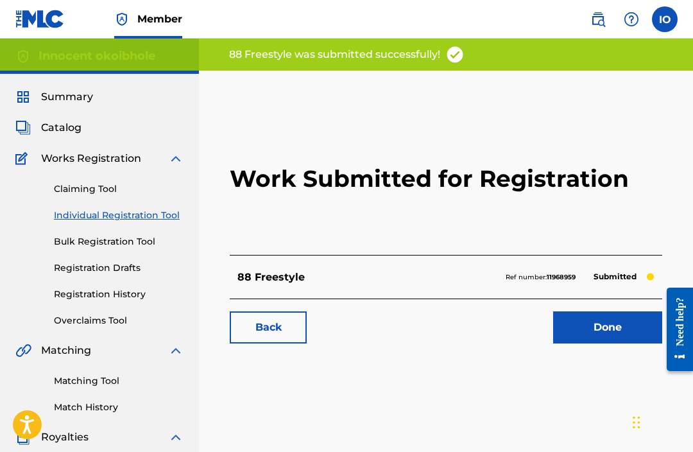
click at [601, 326] on link "Done" at bounding box center [607, 327] width 109 height 32
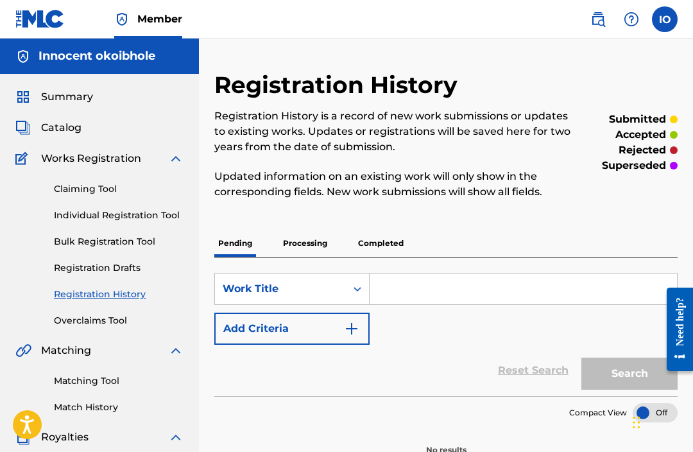
click at [156, 212] on link "Individual Registration Tool" at bounding box center [119, 214] width 130 height 13
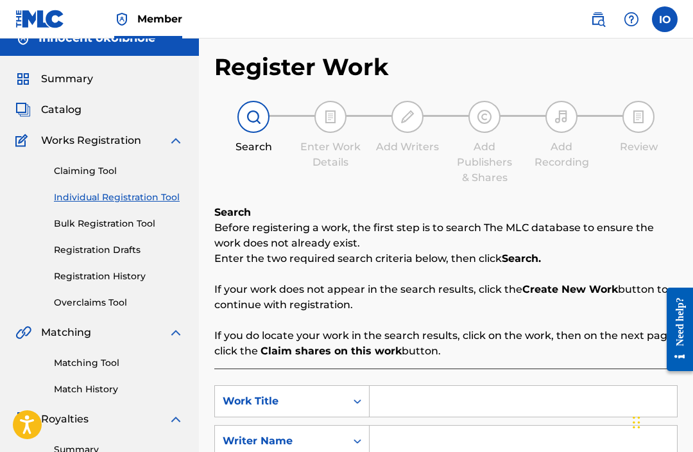
scroll to position [98, 0]
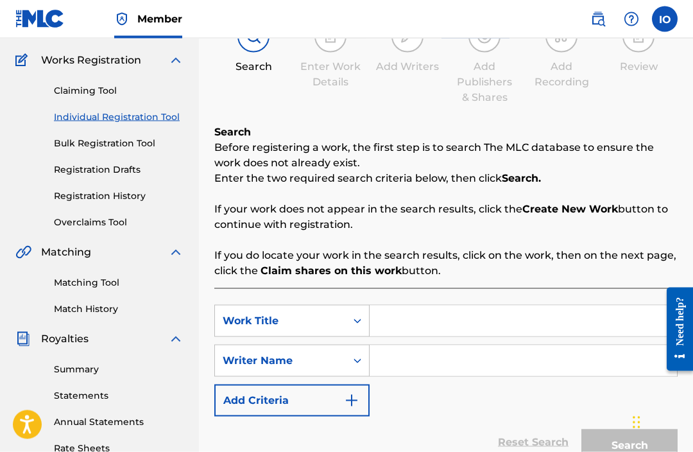
click at [452, 328] on input "Search Form" at bounding box center [522, 320] width 307 height 31
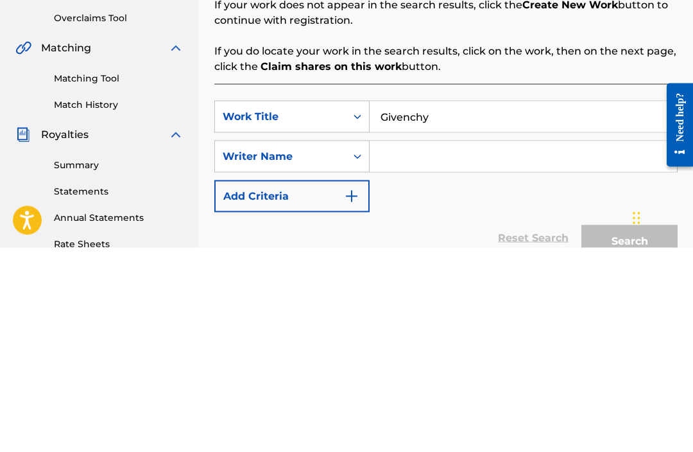
type input "Givenchy"
click at [487, 345] on input "Search Form" at bounding box center [522, 360] width 307 height 31
type input "S"
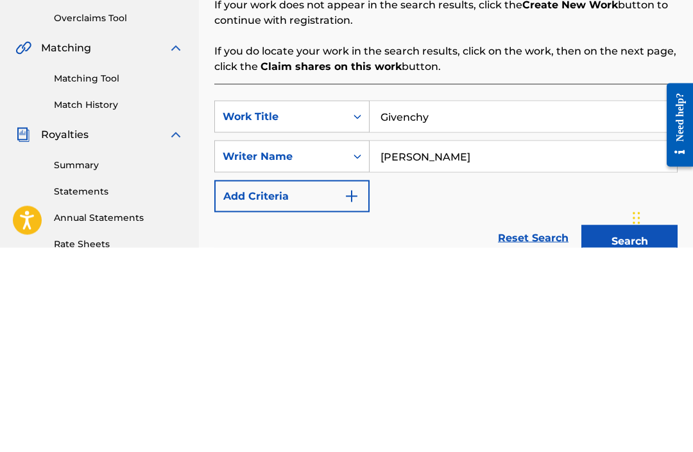
type input "[PERSON_NAME]"
click at [622, 429] on button "Search" at bounding box center [629, 445] width 96 height 32
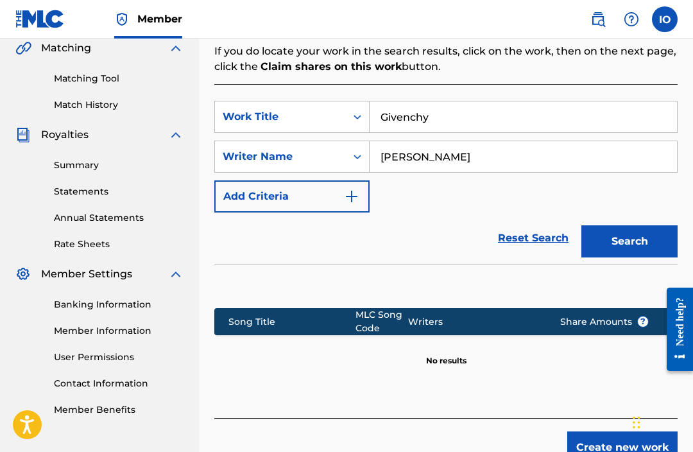
click at [412, 120] on input "Givenchy" at bounding box center [522, 116] width 307 height 31
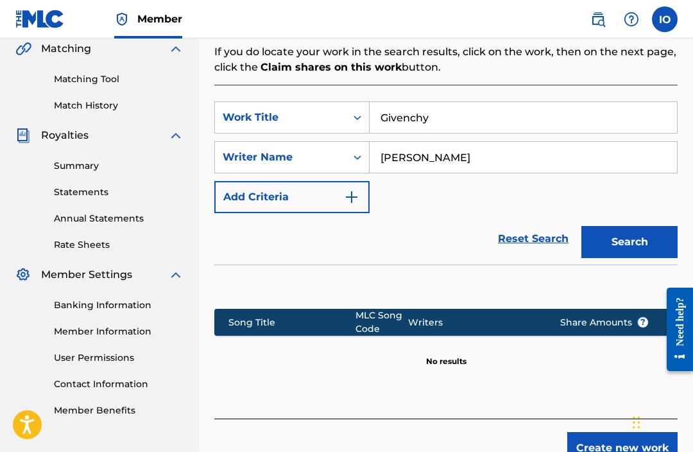
click at [414, 114] on input "Givenchy" at bounding box center [522, 117] width 307 height 31
click at [405, 130] on input "Givenchy" at bounding box center [522, 117] width 307 height 31
click at [404, 130] on input "Givenchy" at bounding box center [522, 117] width 307 height 31
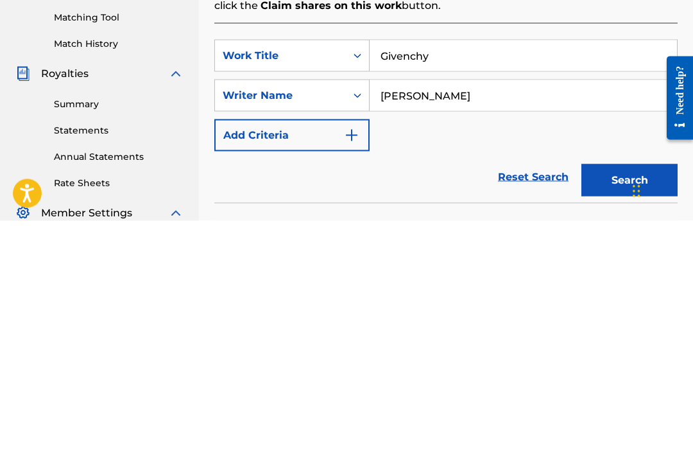
scroll to position [135, 0]
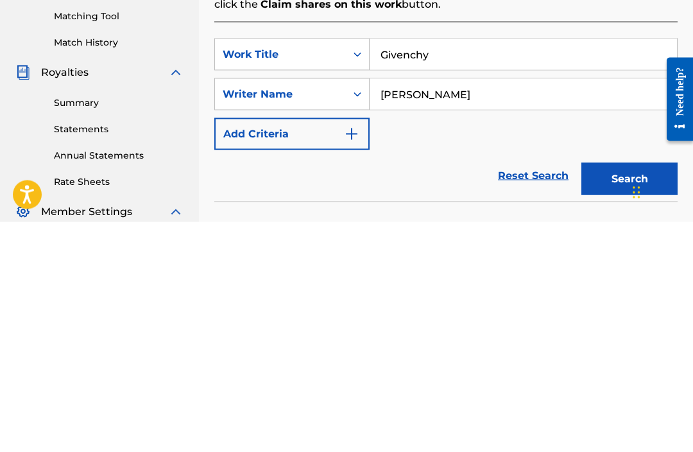
click at [613, 393] on button "Search" at bounding box center [629, 409] width 96 height 32
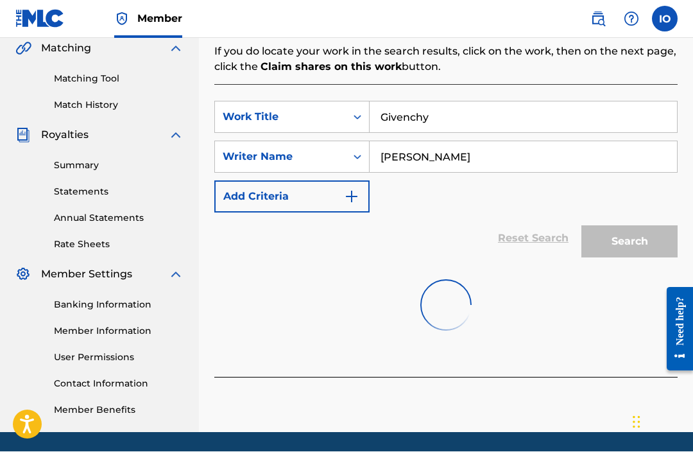
scroll to position [302, 0]
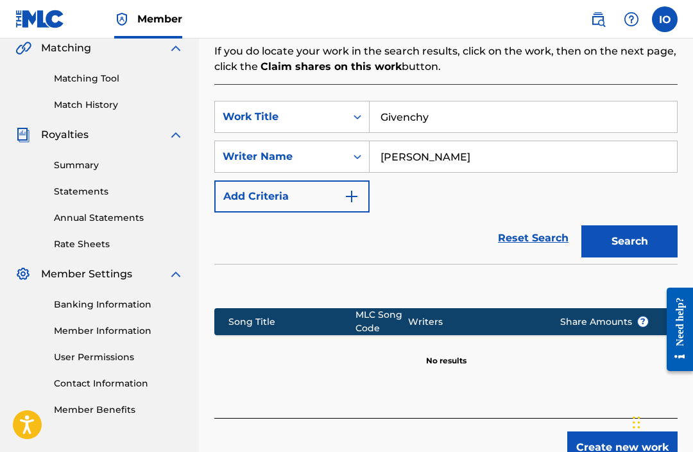
click at [609, 441] on button "Create new work" at bounding box center [622, 447] width 110 height 32
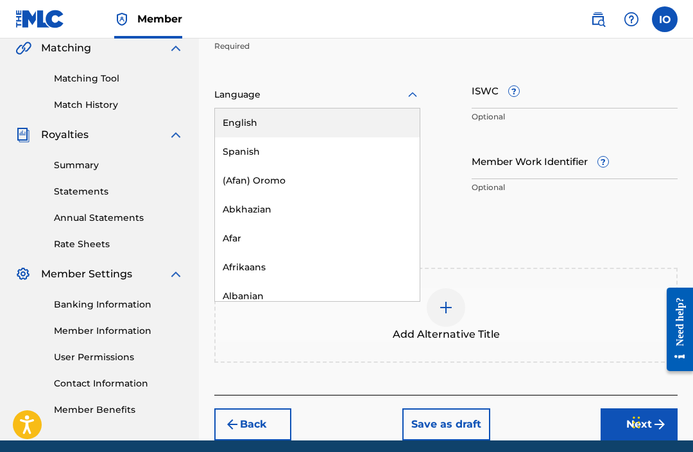
scroll to position [301, 0]
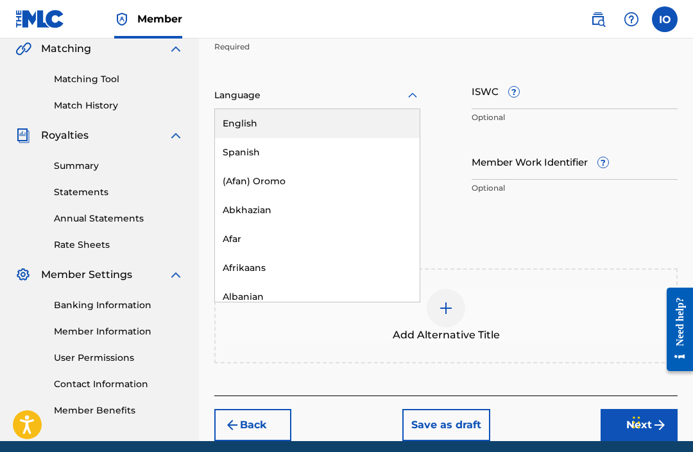
click at [346, 127] on div "English" at bounding box center [317, 123] width 205 height 29
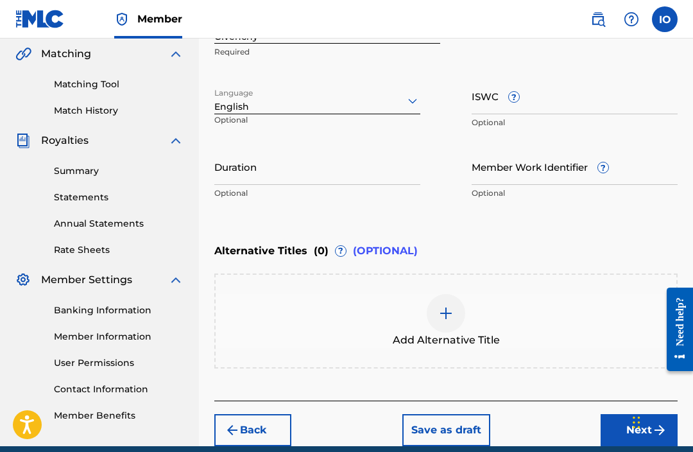
scroll to position [310, 0]
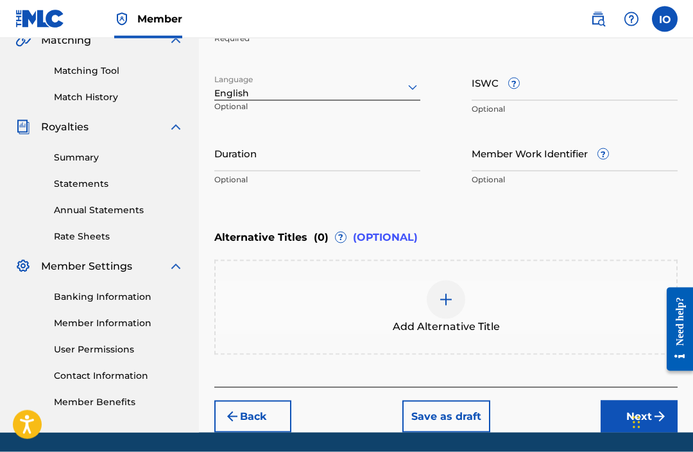
click at [626, 411] on button "Next" at bounding box center [638, 416] width 77 height 32
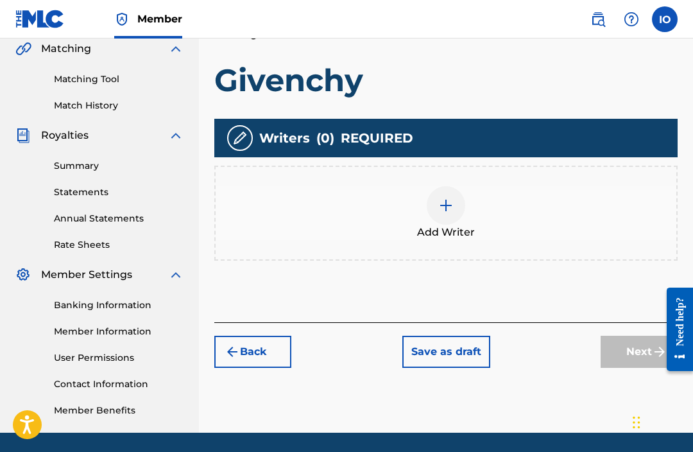
click at [451, 201] on img at bounding box center [445, 205] width 15 height 15
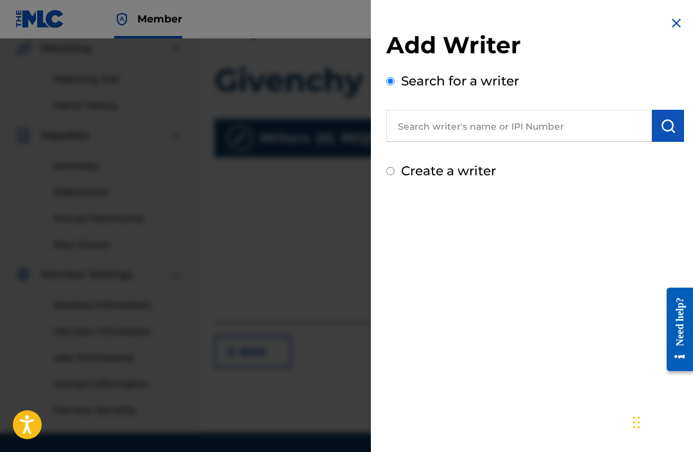
click at [548, 126] on input "text" at bounding box center [519, 126] width 266 height 32
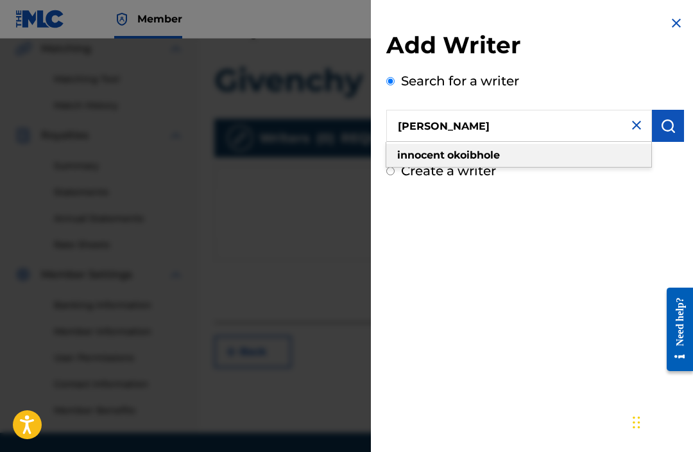
click at [548, 164] on div "innocent okoibhole" at bounding box center [518, 155] width 265 height 23
type input "innocent okoibhole"
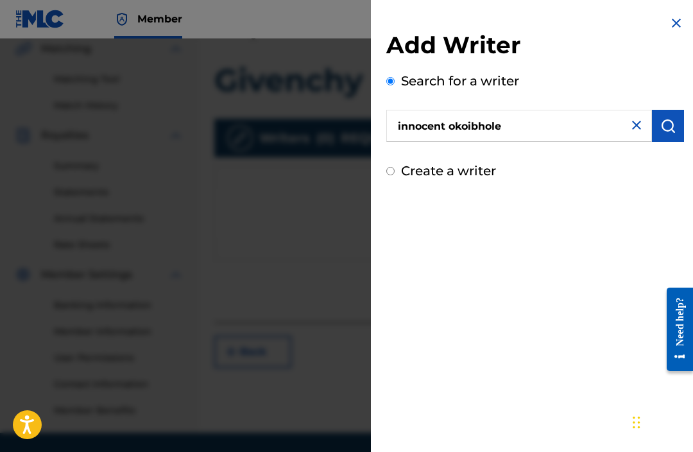
click at [664, 129] on img "submit" at bounding box center [667, 125] width 15 height 15
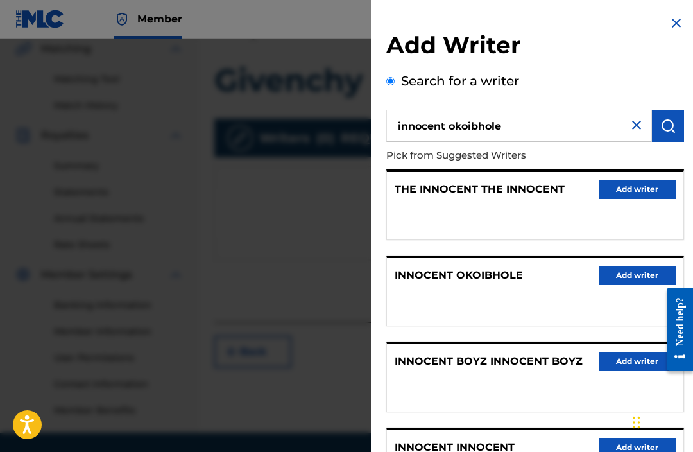
click at [634, 275] on button "Add writer" at bounding box center [636, 275] width 77 height 19
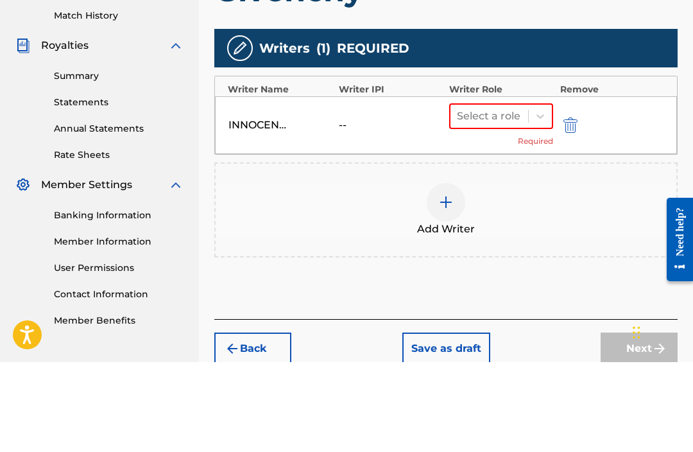
scroll to position [323, 0]
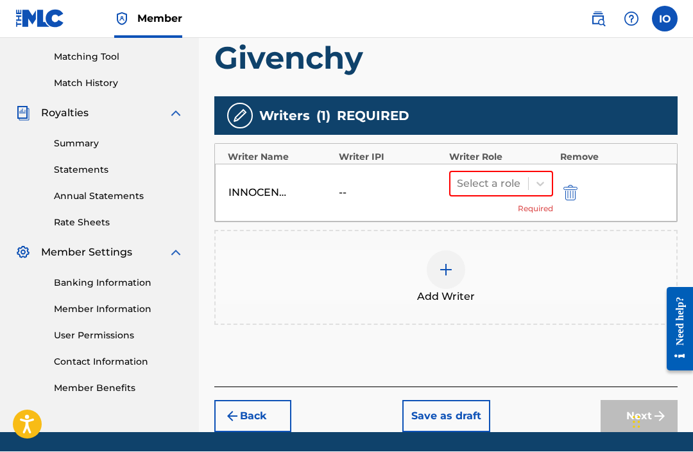
click at [379, 214] on div "INNOCENT OKOIBHOLE -- Select a role Required" at bounding box center [446, 193] width 462 height 58
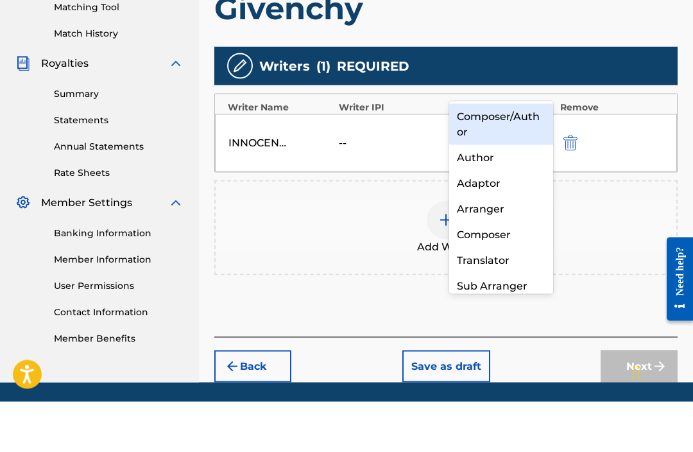
click at [503, 154] on div "Composer/Author" at bounding box center [501, 174] width 104 height 41
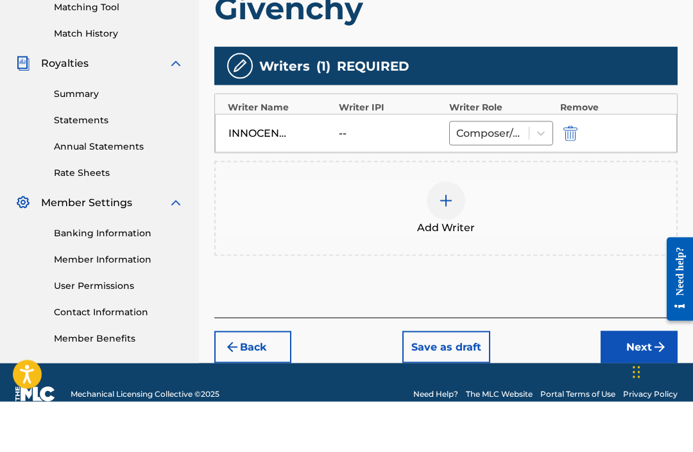
scroll to position [304, 0]
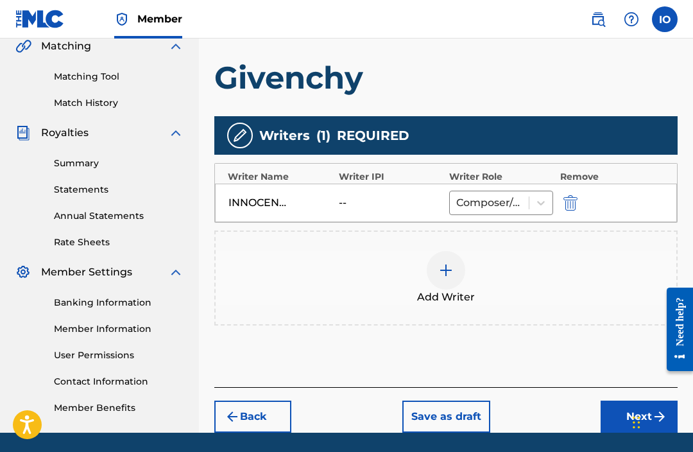
click at [629, 414] on button "Next" at bounding box center [638, 416] width 77 height 32
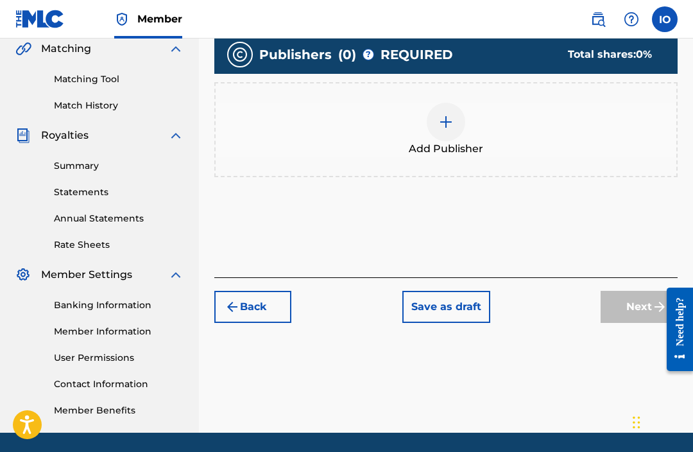
click at [452, 122] on img at bounding box center [445, 121] width 15 height 15
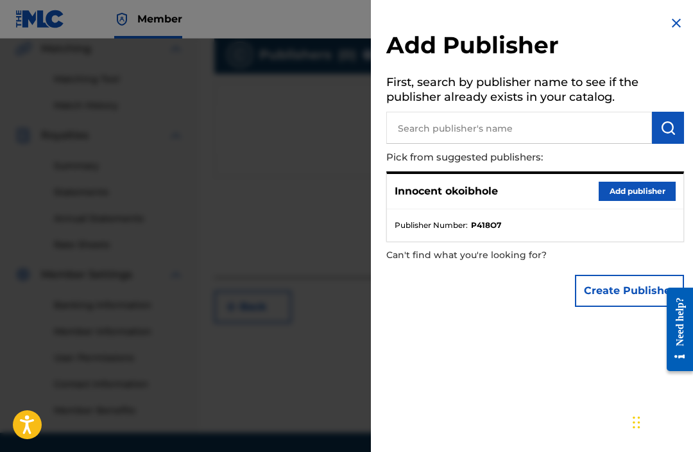
click at [650, 194] on button "Add publisher" at bounding box center [636, 191] width 77 height 19
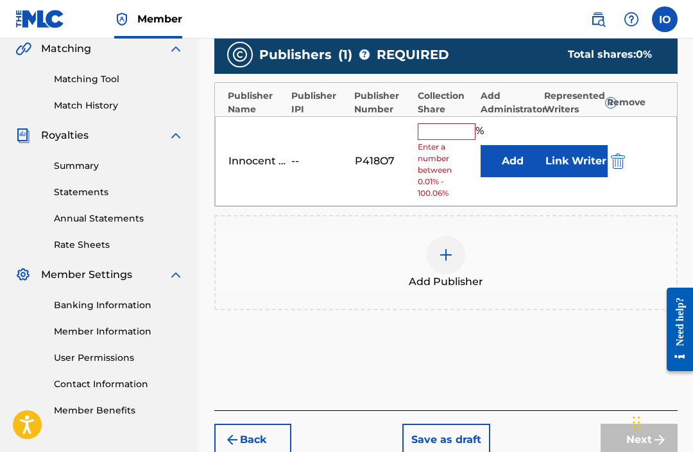
click at [452, 134] on input "text" at bounding box center [447, 131] width 58 height 17
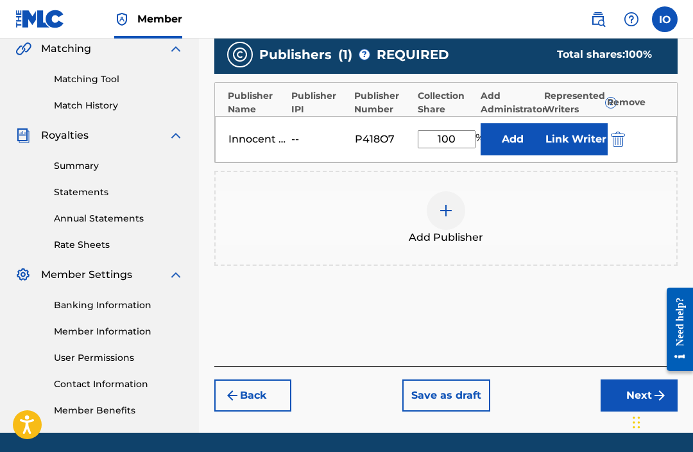
type input "100"
click at [611, 196] on div "Add Publisher" at bounding box center [446, 218] width 461 height 54
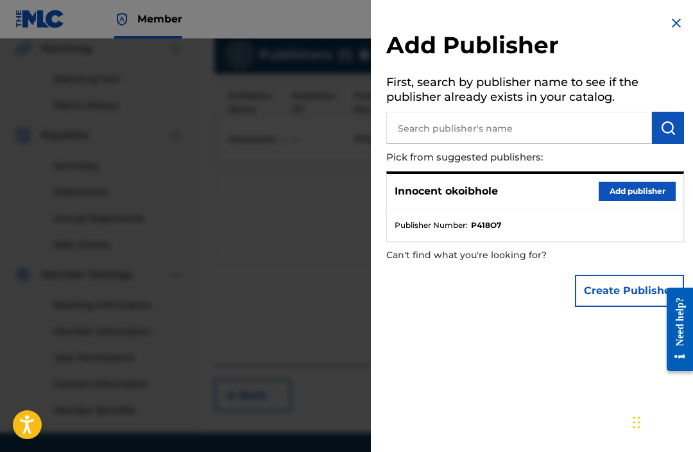
click at [652, 193] on button "Add publisher" at bounding box center [636, 191] width 77 height 19
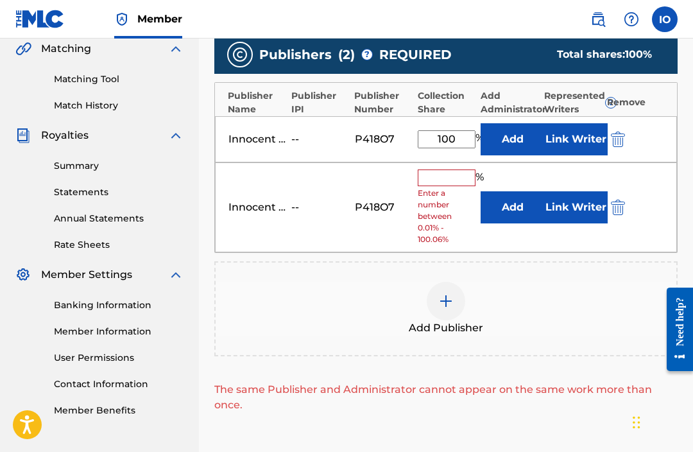
click at [617, 203] on img "submit" at bounding box center [618, 206] width 14 height 15
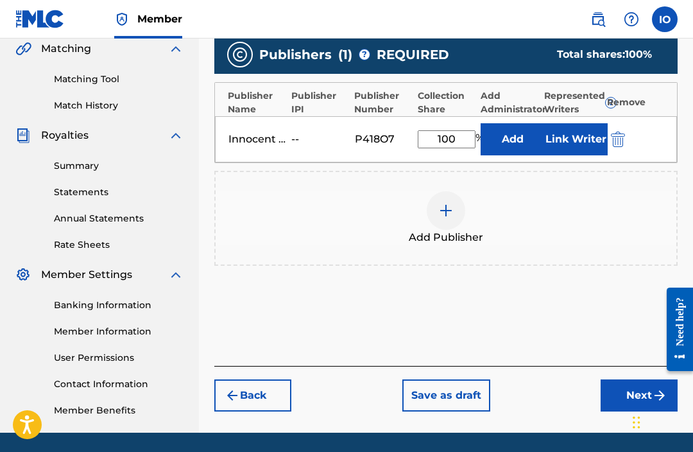
click at [634, 389] on button "Next" at bounding box center [638, 395] width 77 height 32
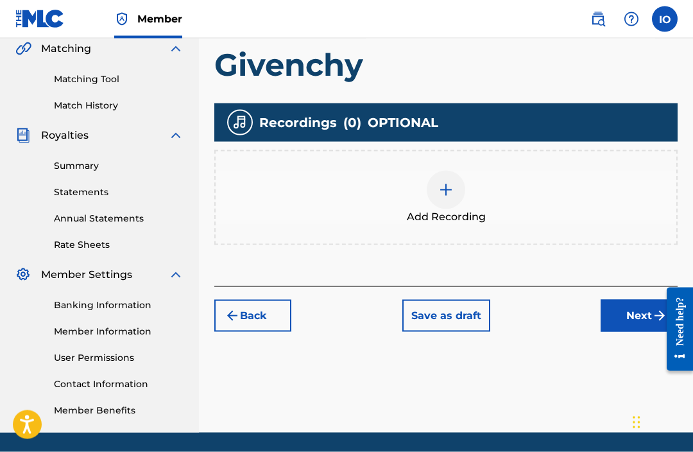
click at [636, 313] on button "Next" at bounding box center [638, 316] width 77 height 32
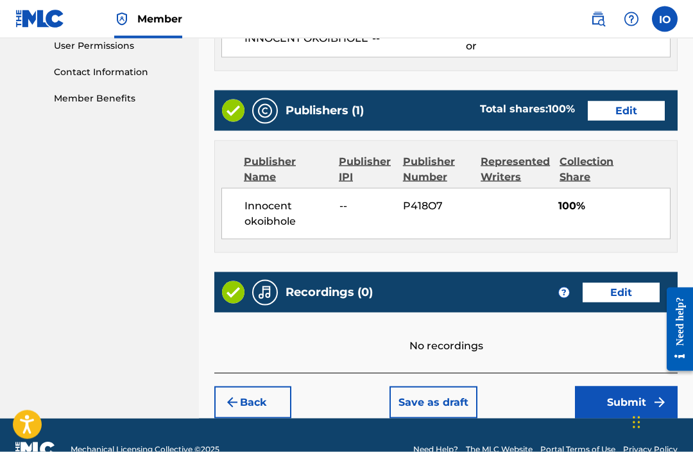
click at [618, 410] on button "Submit" at bounding box center [626, 402] width 103 height 32
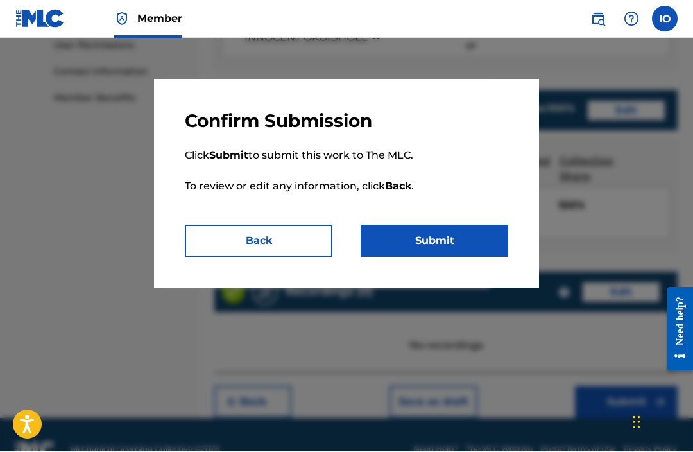
click at [444, 250] on button "Submit" at bounding box center [434, 241] width 148 height 32
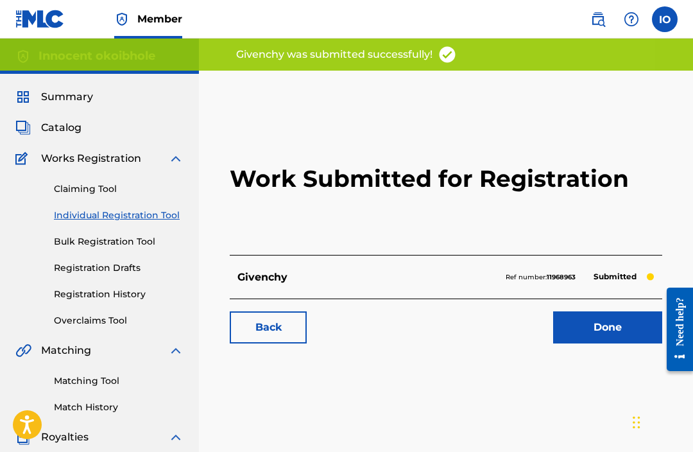
click at [615, 330] on link "Done" at bounding box center [607, 327] width 109 height 32
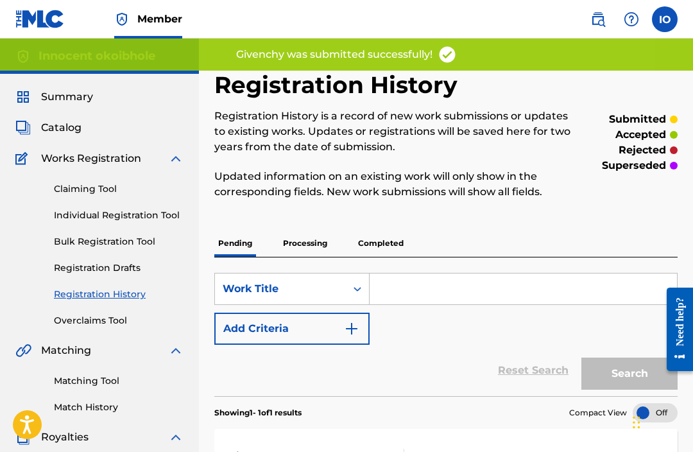
click at [130, 210] on link "Individual Registration Tool" at bounding box center [119, 214] width 130 height 13
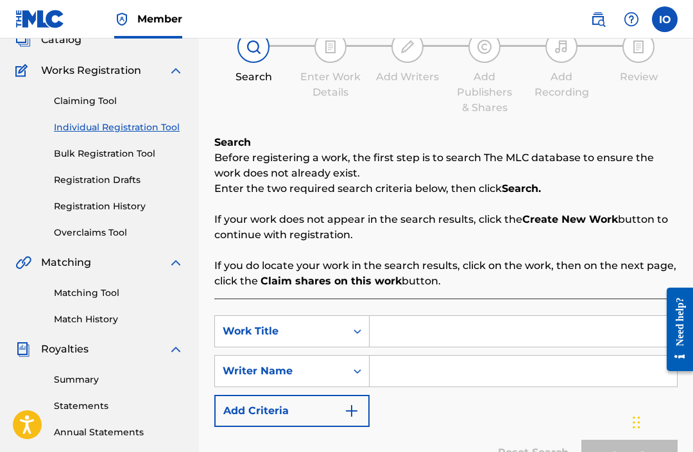
scroll to position [92, 0]
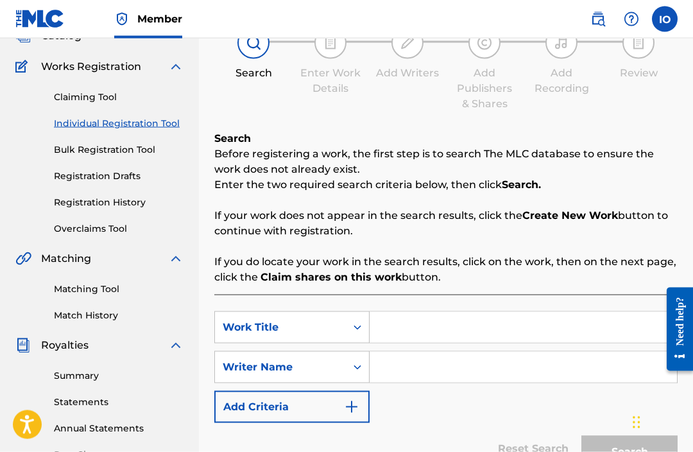
click at [453, 326] on input "Search Form" at bounding box center [522, 327] width 307 height 31
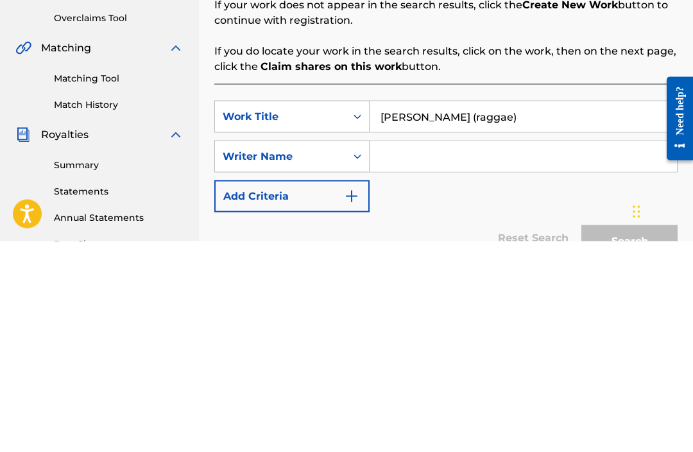
type input "[PERSON_NAME] (raggae)"
click at [496, 351] on input "Search Form" at bounding box center [522, 366] width 307 height 31
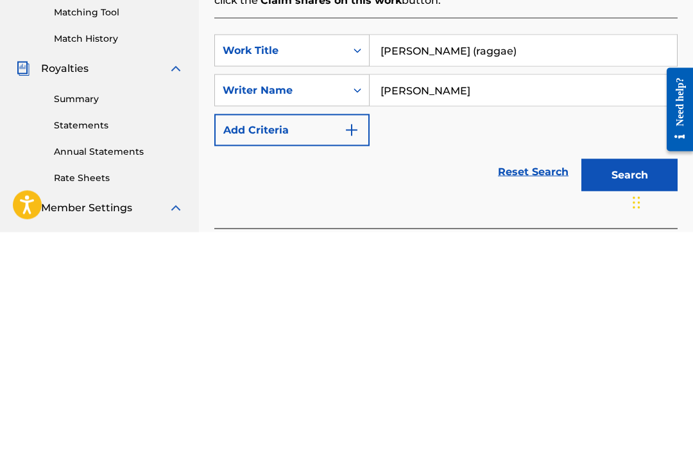
type input "[PERSON_NAME]"
click at [618, 378] on button "Search" at bounding box center [629, 394] width 96 height 32
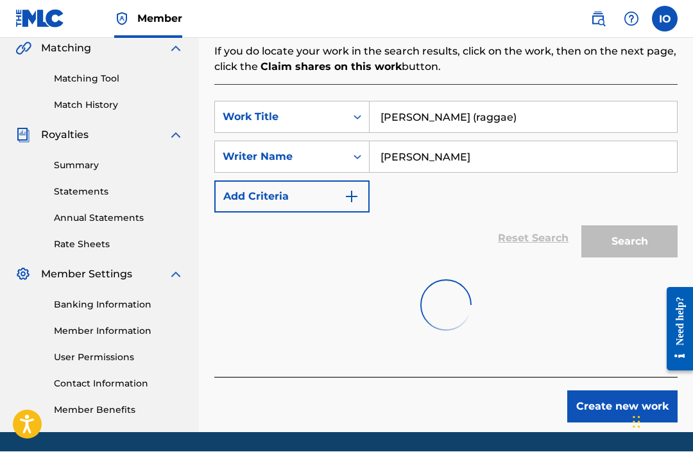
scroll to position [302, 0]
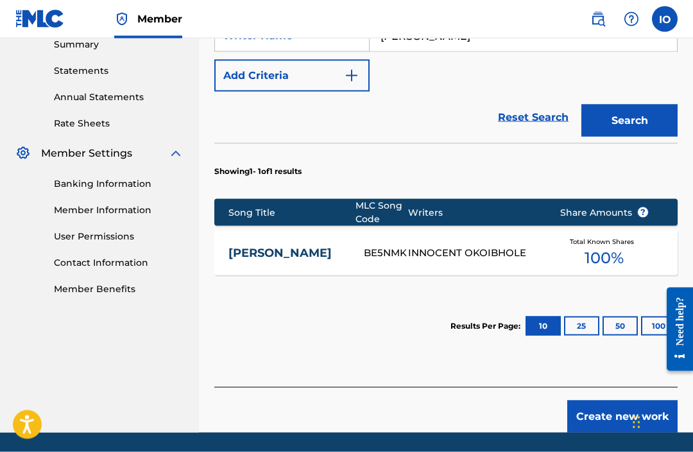
click at [612, 413] on button "Create new work" at bounding box center [622, 416] width 110 height 32
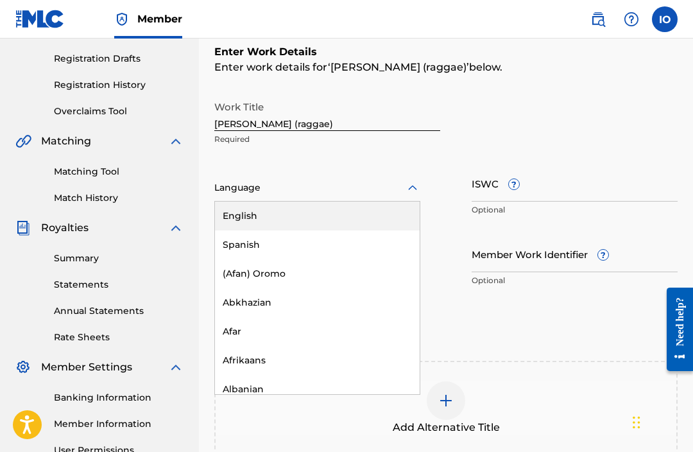
scroll to position [208, 0]
click at [336, 222] on div "English" at bounding box center [317, 216] width 205 height 29
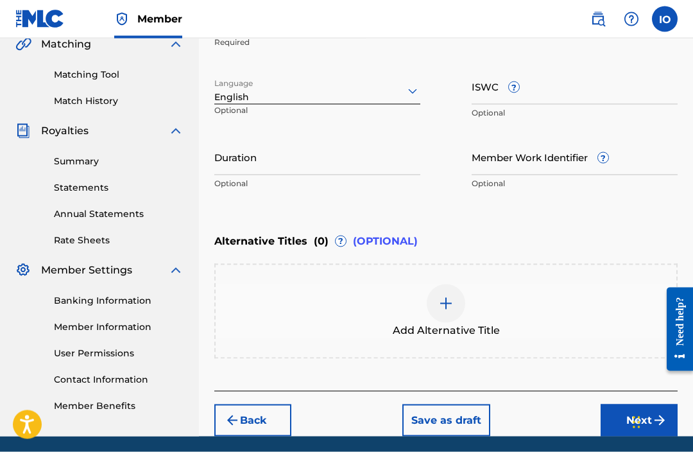
scroll to position [310, 0]
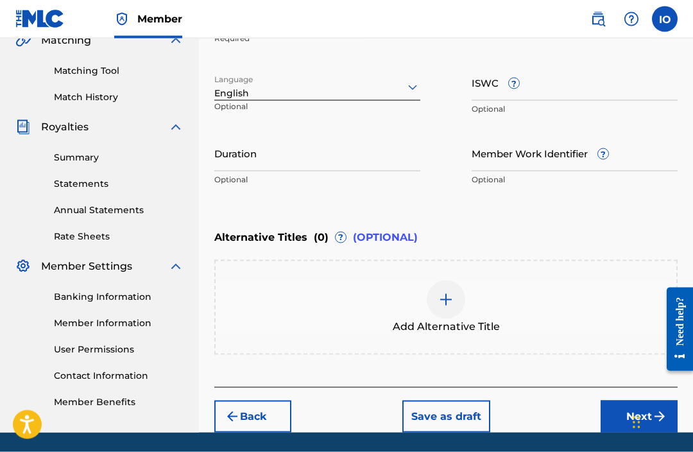
click at [629, 412] on button "Next" at bounding box center [638, 416] width 77 height 32
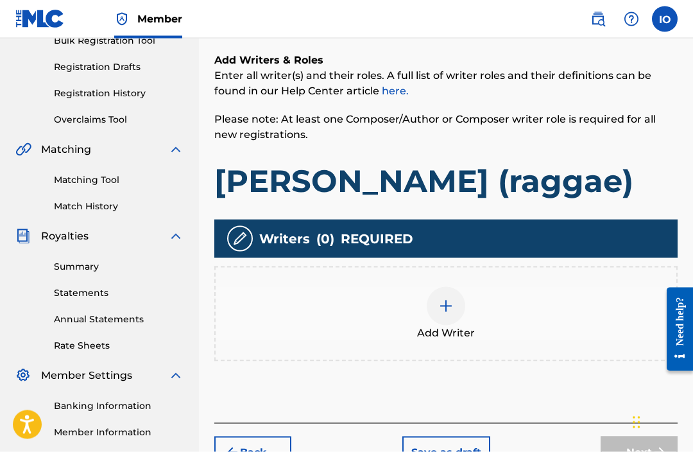
click at [450, 312] on img at bounding box center [445, 305] width 15 height 15
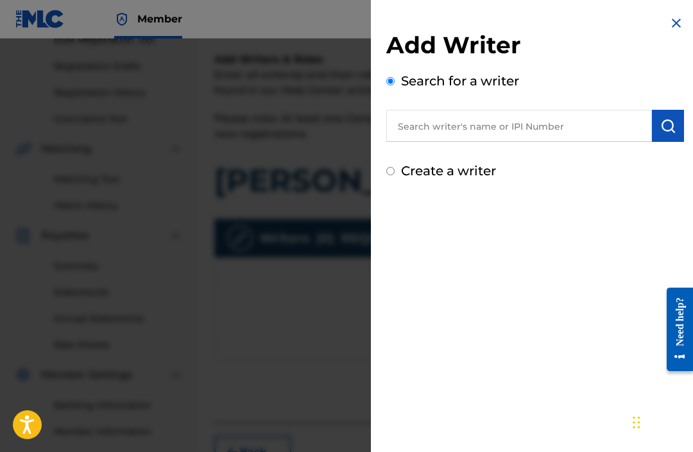
click at [545, 130] on input "text" at bounding box center [519, 126] width 266 height 32
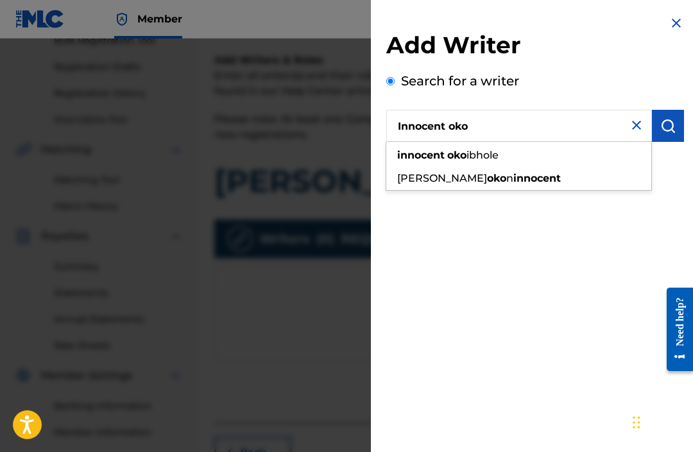
click at [488, 151] on span "ibhole" at bounding box center [482, 155] width 32 height 12
type input "innocent okoibhole"
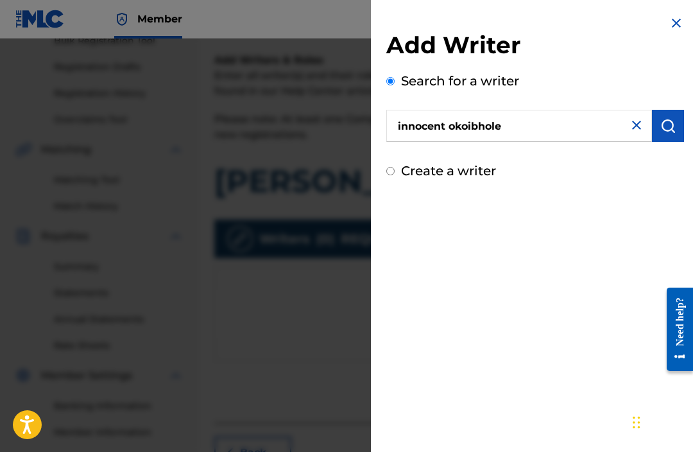
click at [672, 126] on img "submit" at bounding box center [667, 125] width 15 height 15
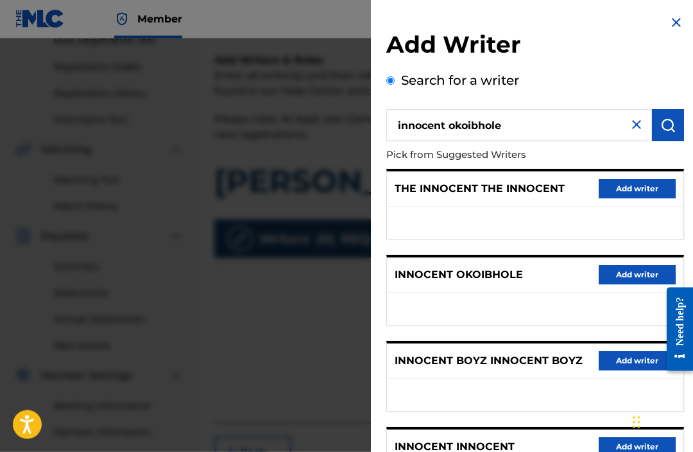
scroll to position [201, 0]
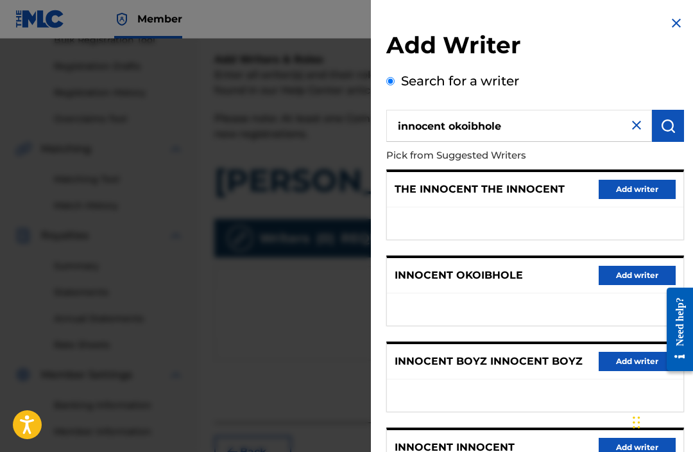
click at [636, 274] on button "Add writer" at bounding box center [636, 275] width 77 height 19
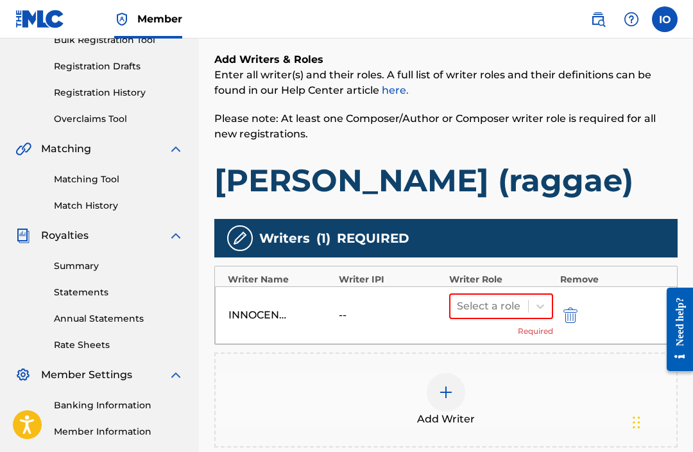
scroll to position [201, 0]
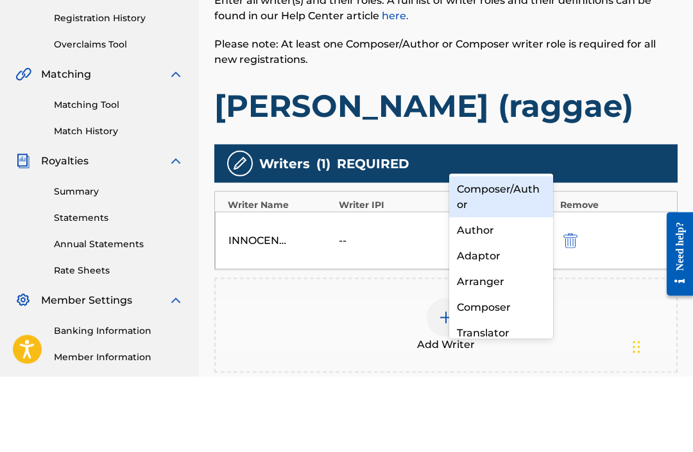
click at [518, 251] on div "Composer/Author" at bounding box center [501, 271] width 104 height 41
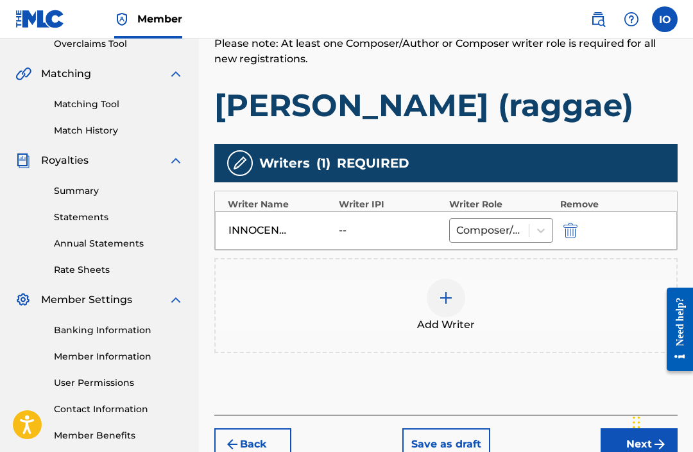
click at [623, 432] on button "Next" at bounding box center [638, 444] width 77 height 32
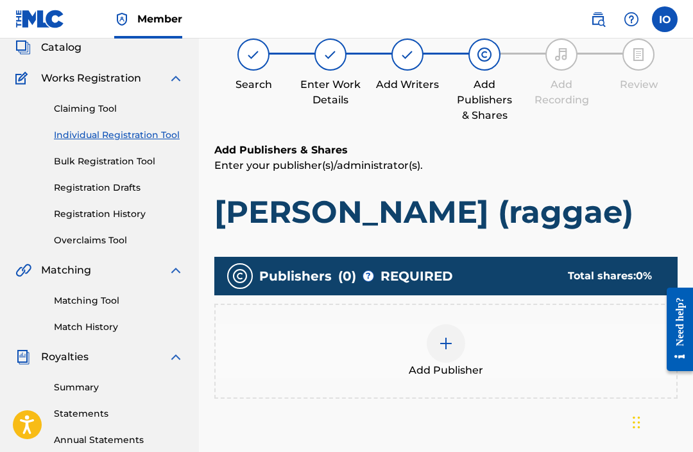
scroll to position [58, 0]
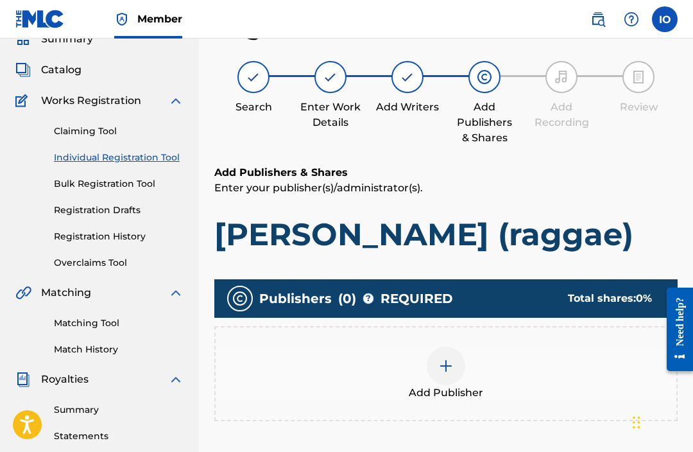
click at [439, 366] on img at bounding box center [445, 365] width 15 height 15
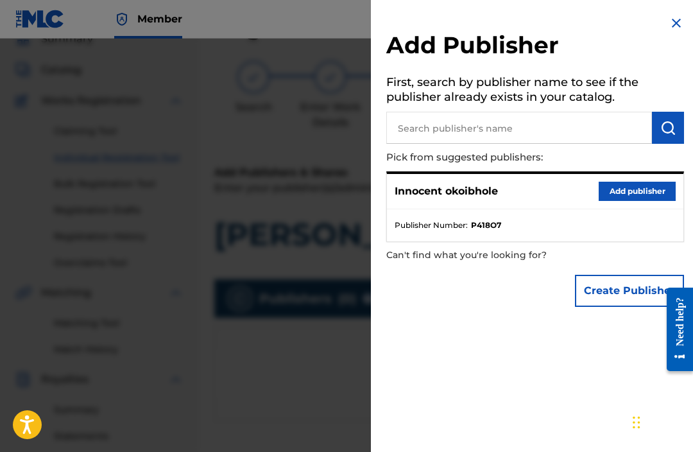
click at [643, 189] on button "Add publisher" at bounding box center [636, 191] width 77 height 19
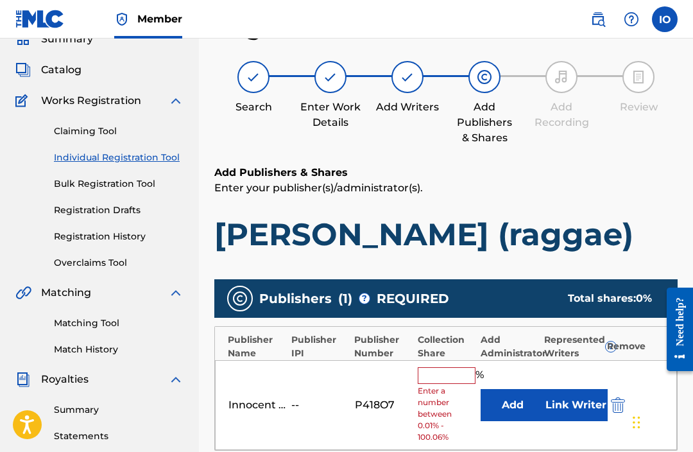
click at [457, 375] on input "text" at bounding box center [447, 375] width 58 height 17
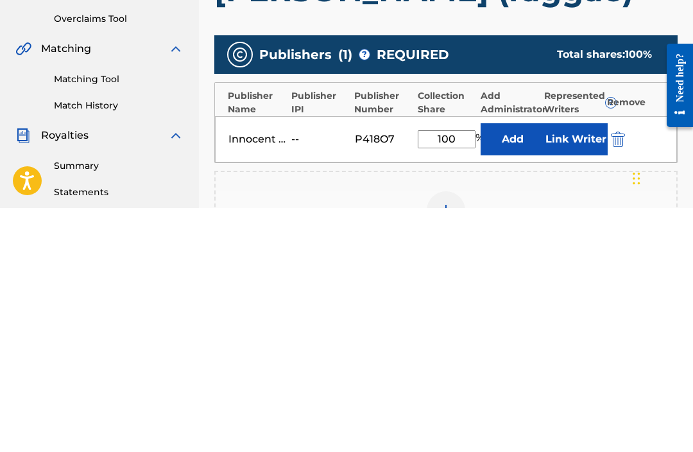
type input "100"
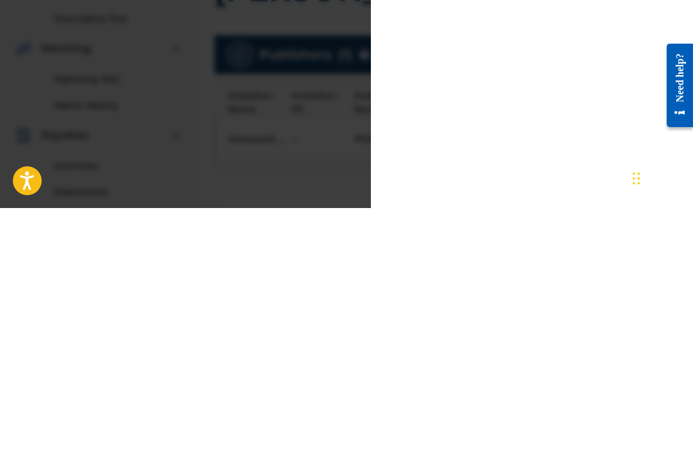
scroll to position [301, 0]
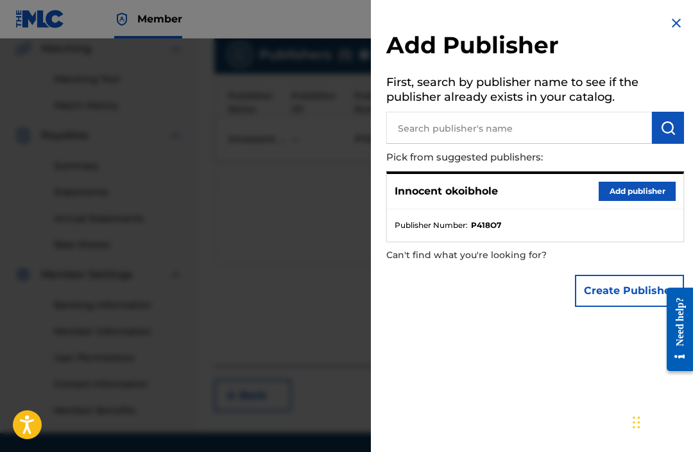
click at [669, 19] on img at bounding box center [675, 22] width 15 height 15
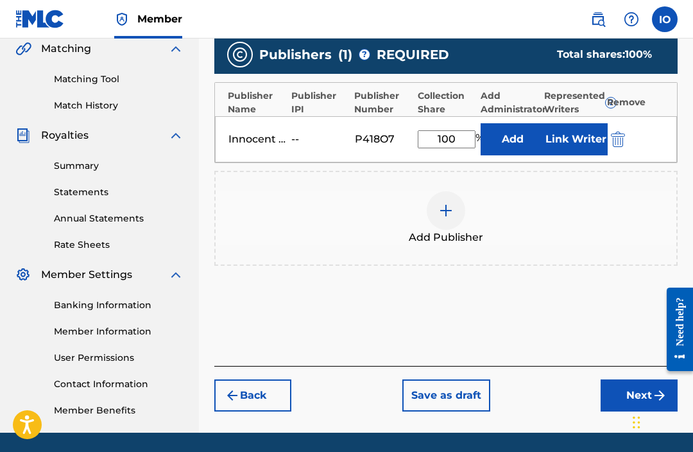
click at [632, 391] on button "Next" at bounding box center [638, 395] width 77 height 32
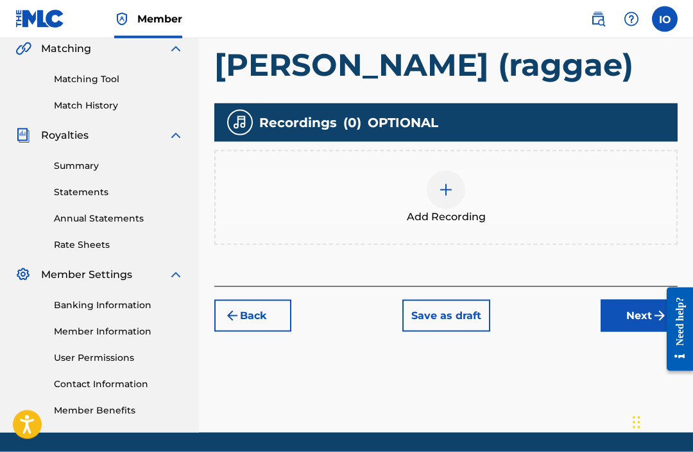
click at [632, 312] on button "Next" at bounding box center [638, 316] width 77 height 32
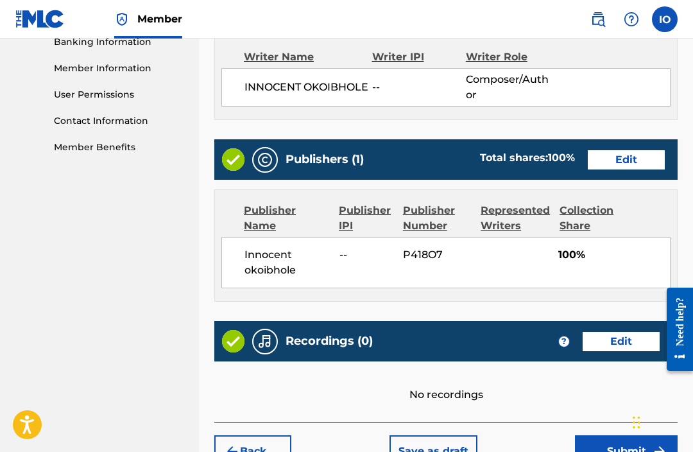
scroll to position [613, 0]
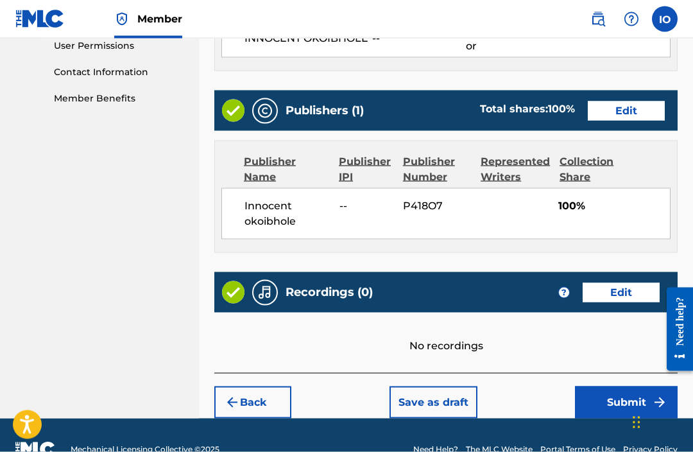
click at [622, 409] on button "Submit" at bounding box center [626, 402] width 103 height 32
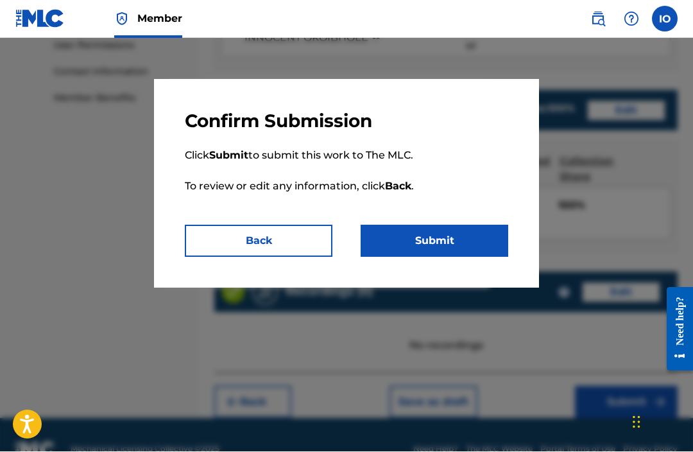
click at [486, 244] on button "Submit" at bounding box center [434, 241] width 148 height 32
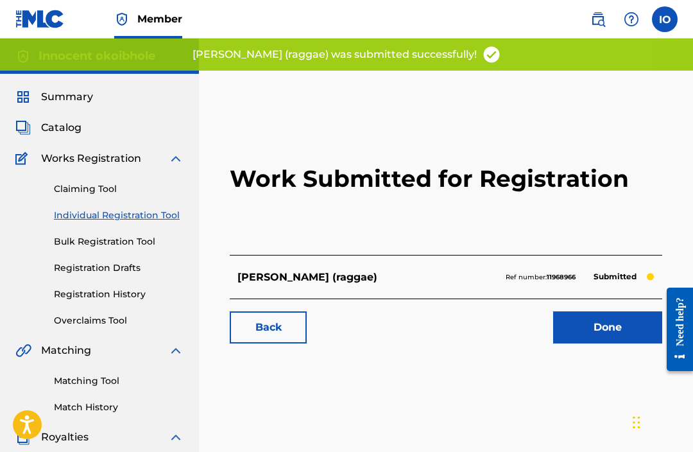
click at [596, 324] on link "Done" at bounding box center [607, 327] width 109 height 32
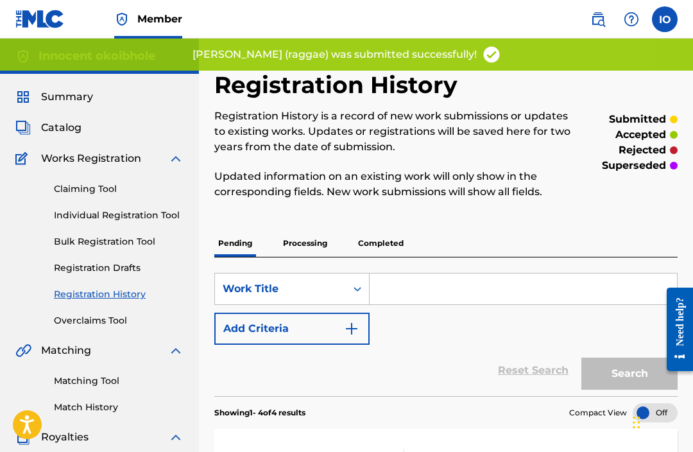
click at [106, 188] on link "Claiming Tool" at bounding box center [119, 188] width 130 height 13
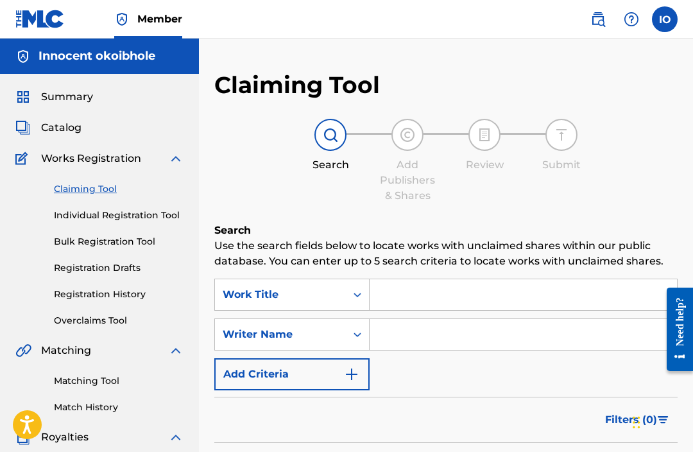
click at [132, 212] on link "Individual Registration Tool" at bounding box center [119, 214] width 130 height 13
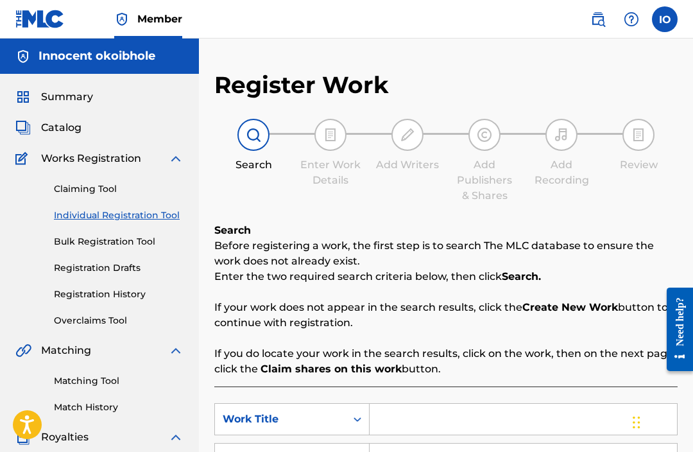
click at [122, 243] on link "Bulk Registration Tool" at bounding box center [119, 241] width 130 height 13
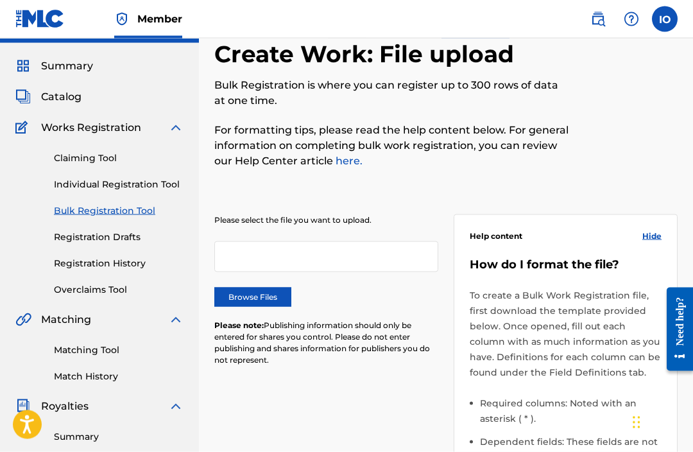
scroll to position [31, 0]
click at [111, 156] on link "Claiming Tool" at bounding box center [119, 157] width 130 height 13
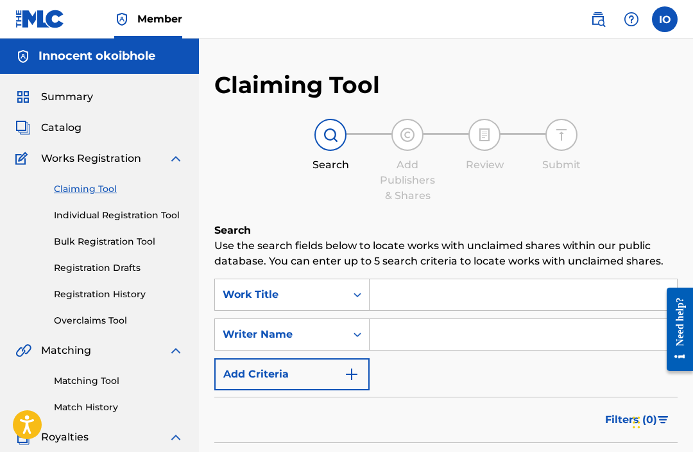
click at [88, 99] on span "Summary" at bounding box center [67, 96] width 52 height 15
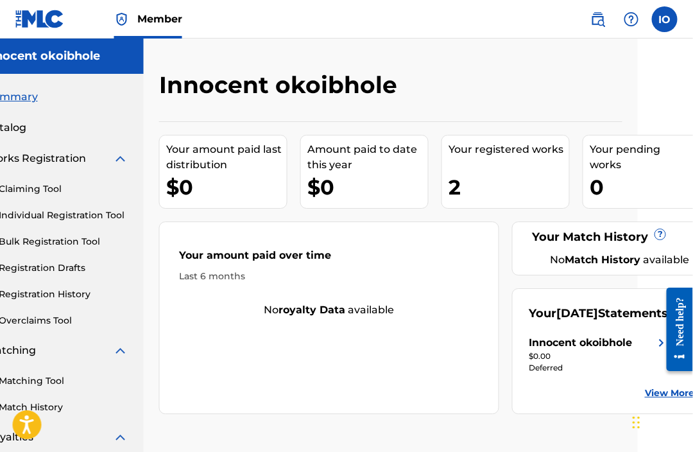
scroll to position [0, 73]
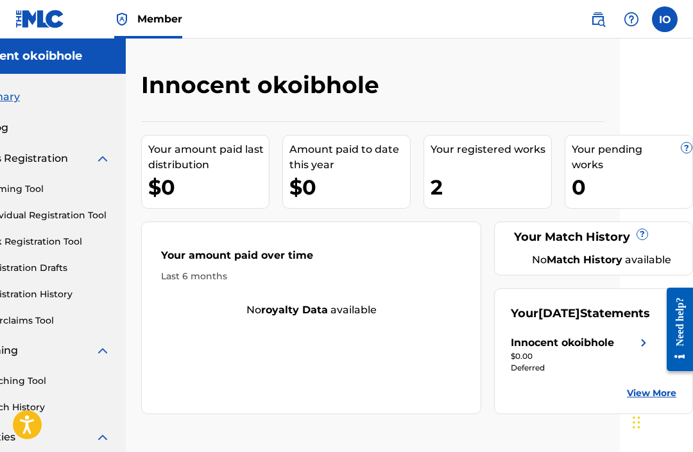
click at [508, 168] on div "Your registered works 2" at bounding box center [487, 172] width 128 height 74
click at [217, 174] on div "$0" at bounding box center [208, 187] width 121 height 29
click at [369, 168] on div "Amount paid to date this year" at bounding box center [349, 157] width 121 height 31
click at [641, 350] on img at bounding box center [643, 342] width 15 height 15
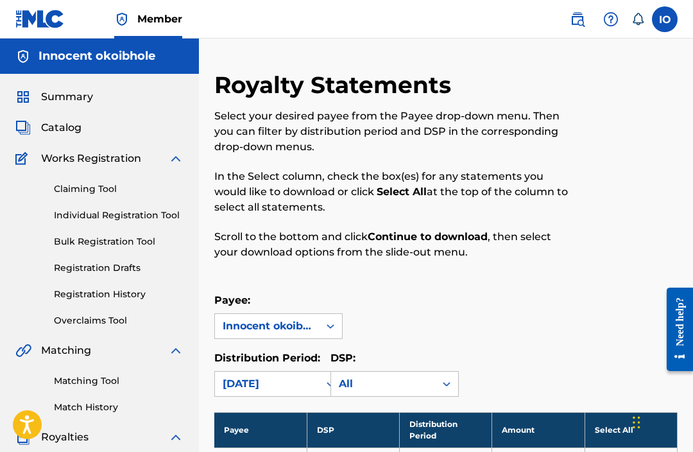
click at [105, 183] on link "Claiming Tool" at bounding box center [119, 188] width 130 height 13
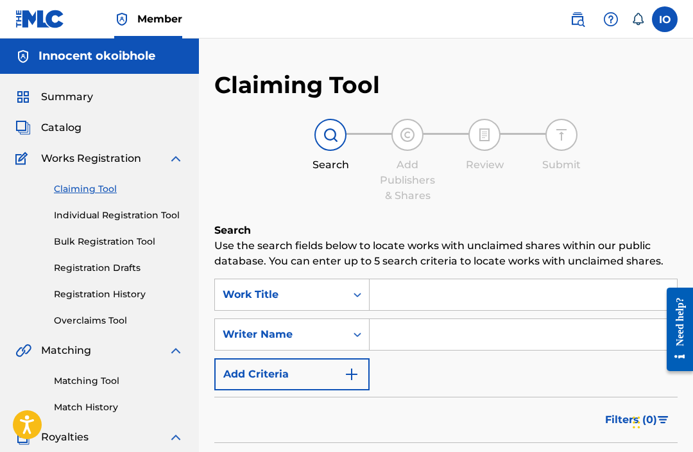
click at [97, 318] on link "Overclaims Tool" at bounding box center [119, 320] width 130 height 13
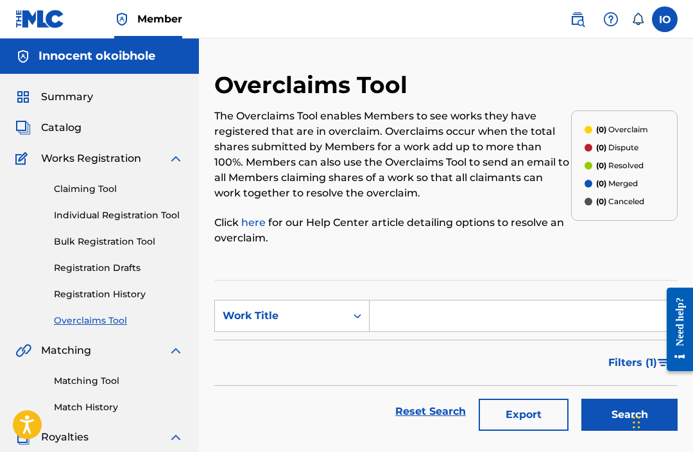
click at [79, 102] on span "Summary" at bounding box center [67, 96] width 52 height 15
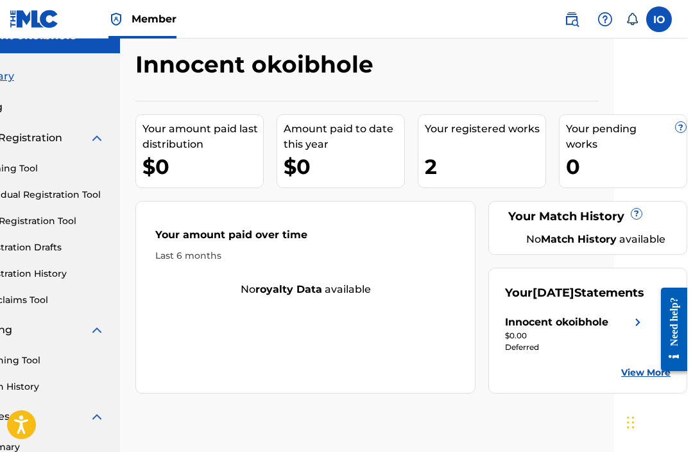
scroll to position [0, 73]
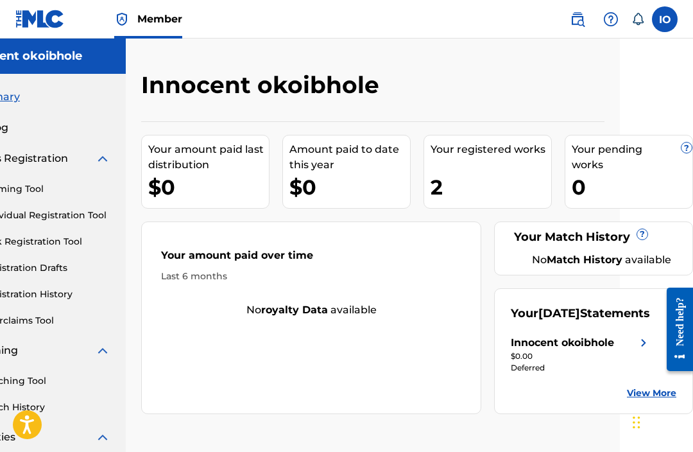
click at [670, 23] on label at bounding box center [665, 19] width 26 height 26
click at [664, 19] on input "IO Innocent Okoibhole innocentokoibhole@gmail.com Notification Preferences Prof…" at bounding box center [664, 19] width 0 height 0
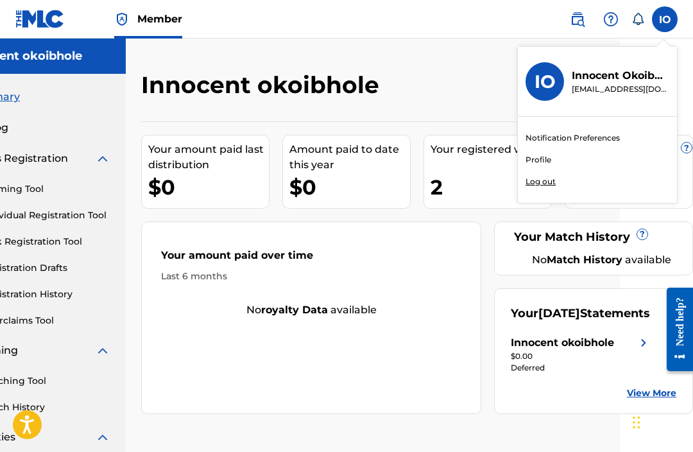
click at [437, 81] on div "Innocent okoibhole" at bounding box center [319, 90] width 357 height 38
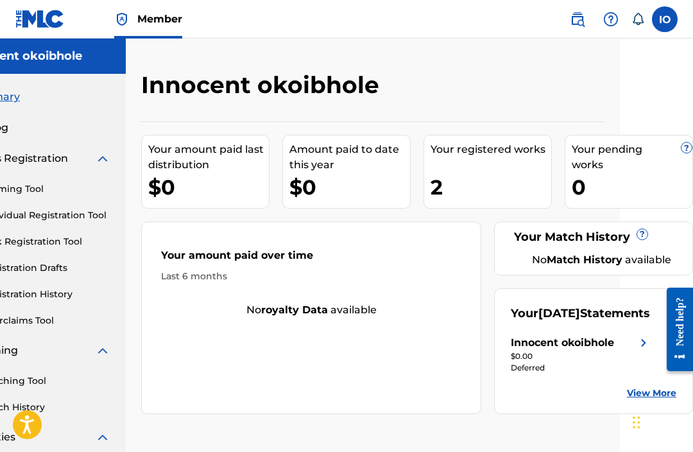
click at [511, 170] on div "Your registered works 2" at bounding box center [487, 172] width 128 height 74
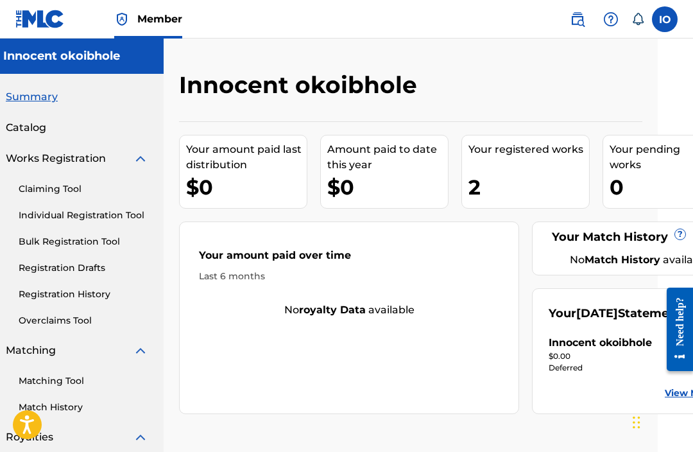
scroll to position [0, 0]
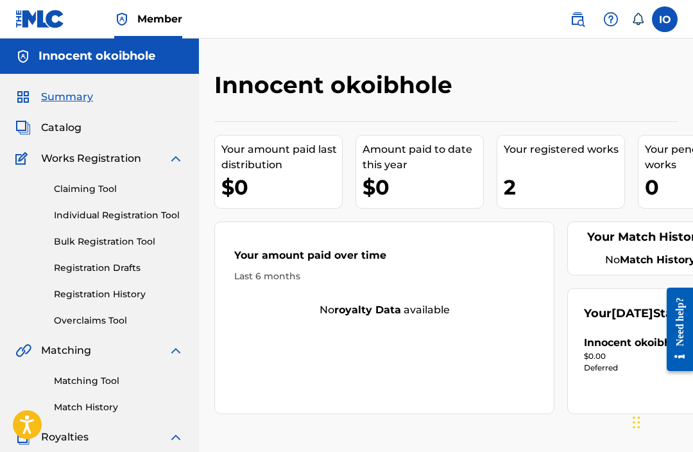
click at [64, 126] on span "Catalog" at bounding box center [61, 127] width 40 height 15
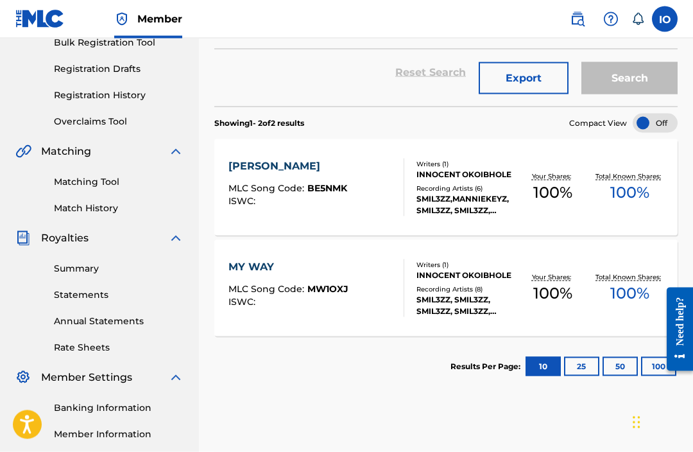
scroll to position [198, 0]
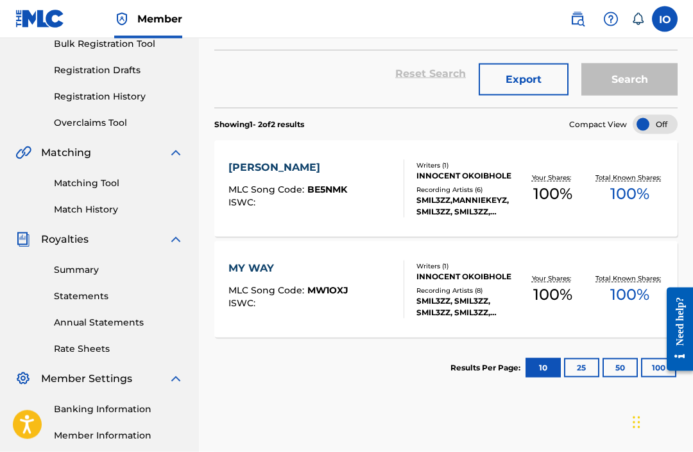
click at [119, 209] on link "Match History" at bounding box center [119, 209] width 130 height 13
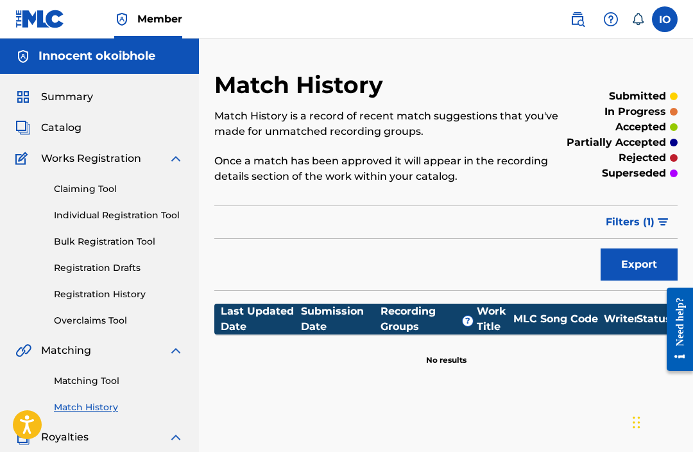
click at [78, 130] on span "Catalog" at bounding box center [61, 127] width 40 height 15
